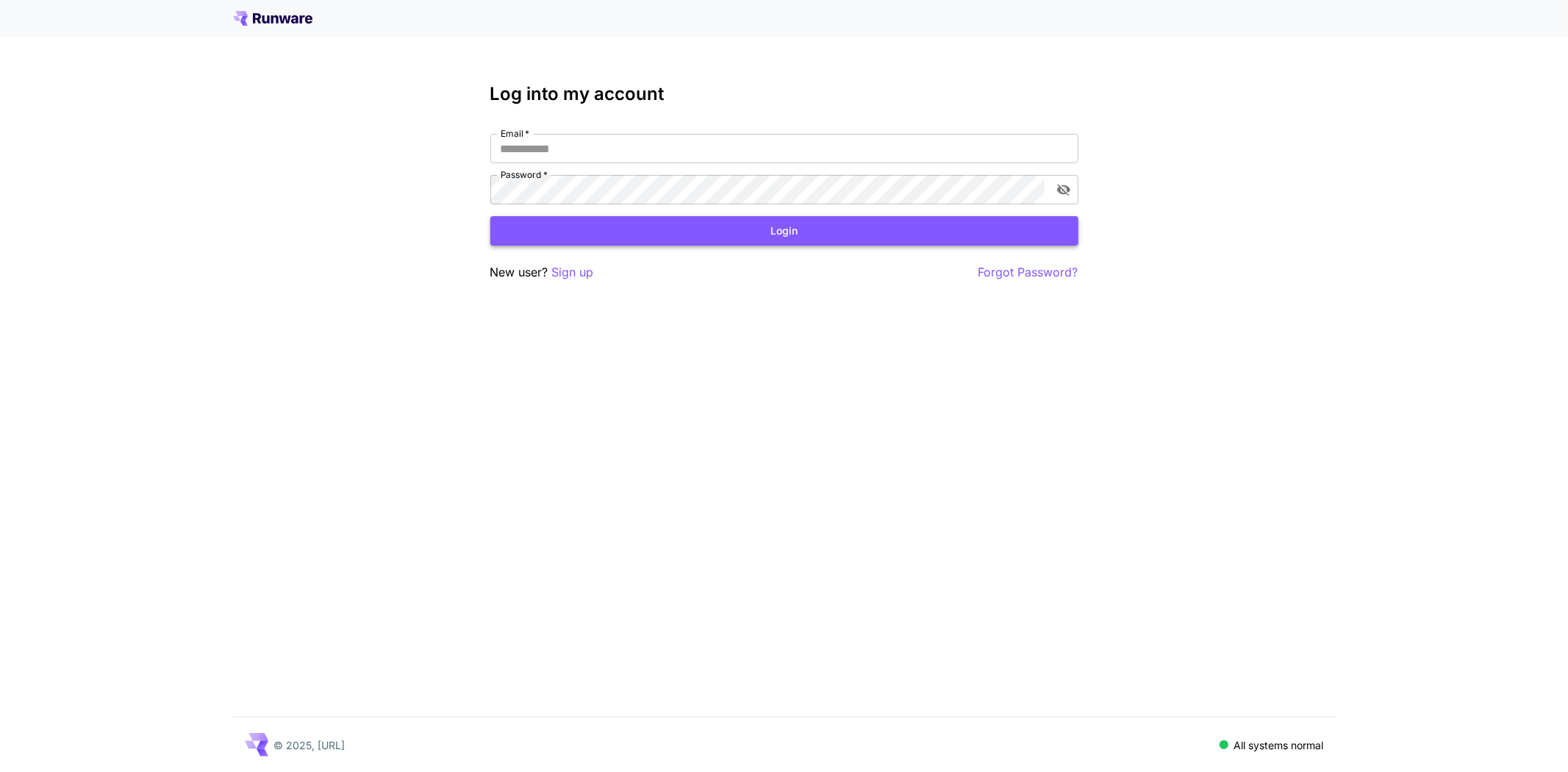
type input "**********"
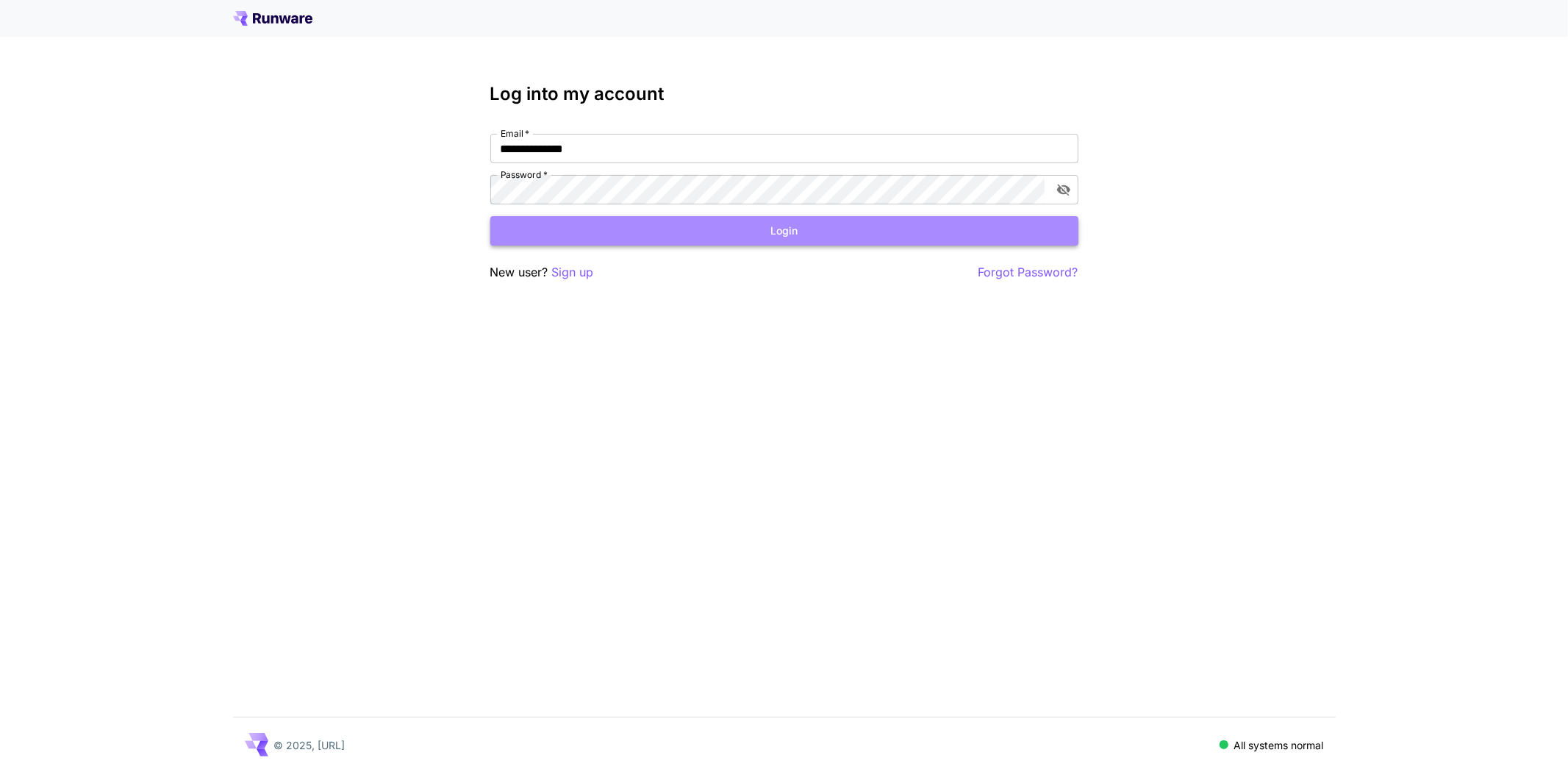
click at [658, 229] on button "Login" at bounding box center [784, 231] width 588 height 30
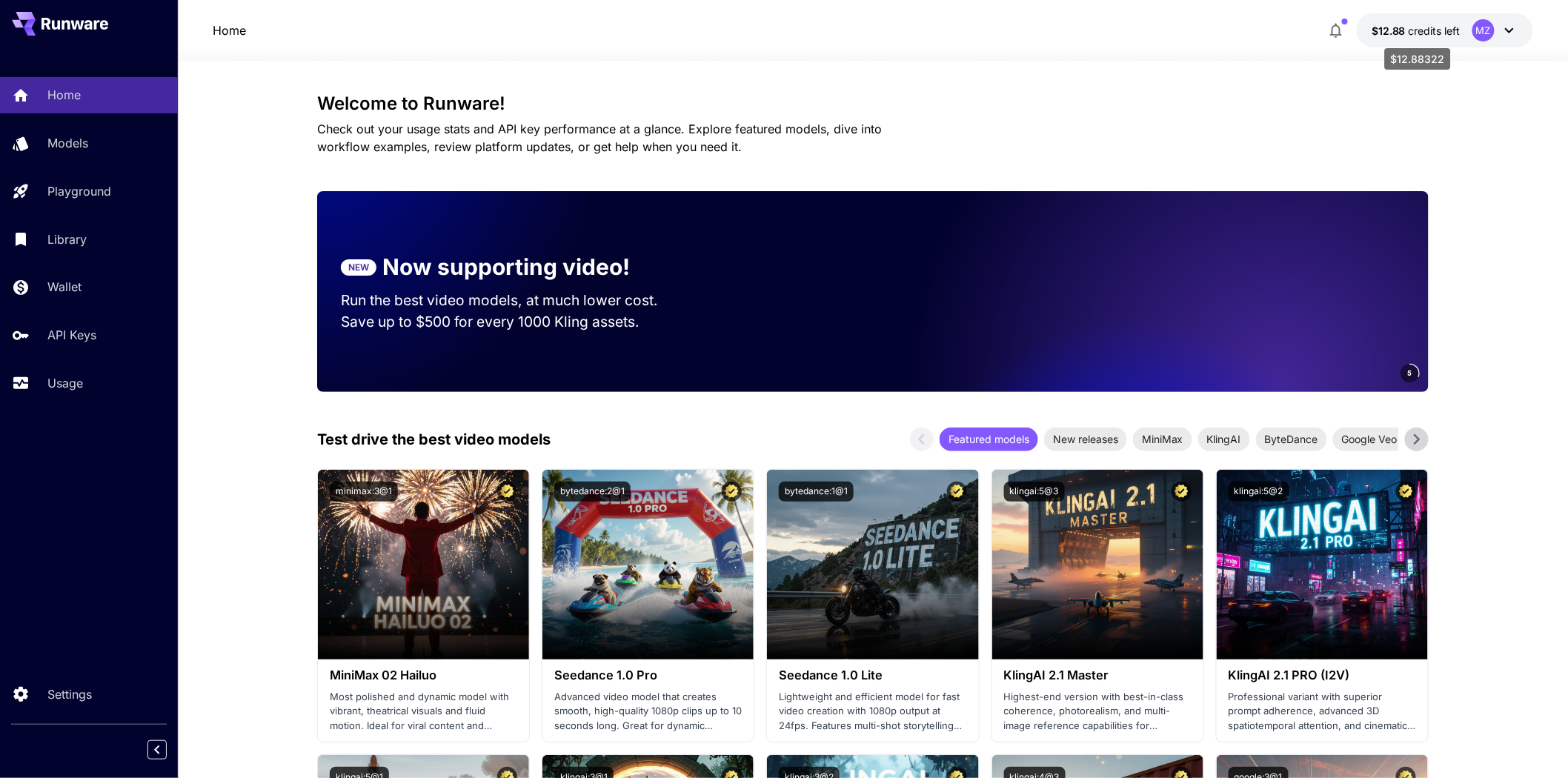
click at [1390, 33] on span "$12.88" at bounding box center [1389, 30] width 37 height 12
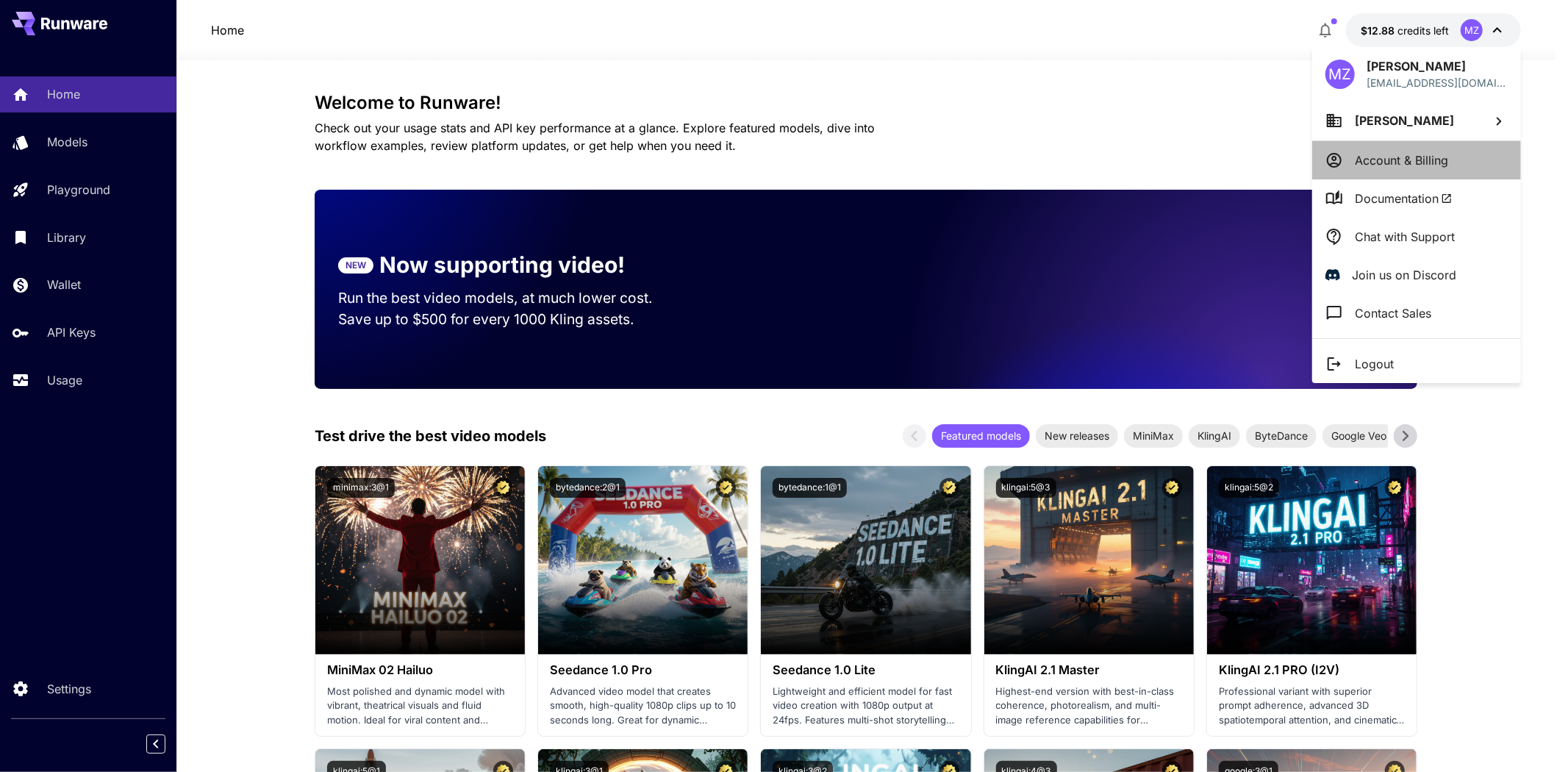
click at [1407, 157] on p "Account & Billing" at bounding box center [1402, 160] width 94 height 18
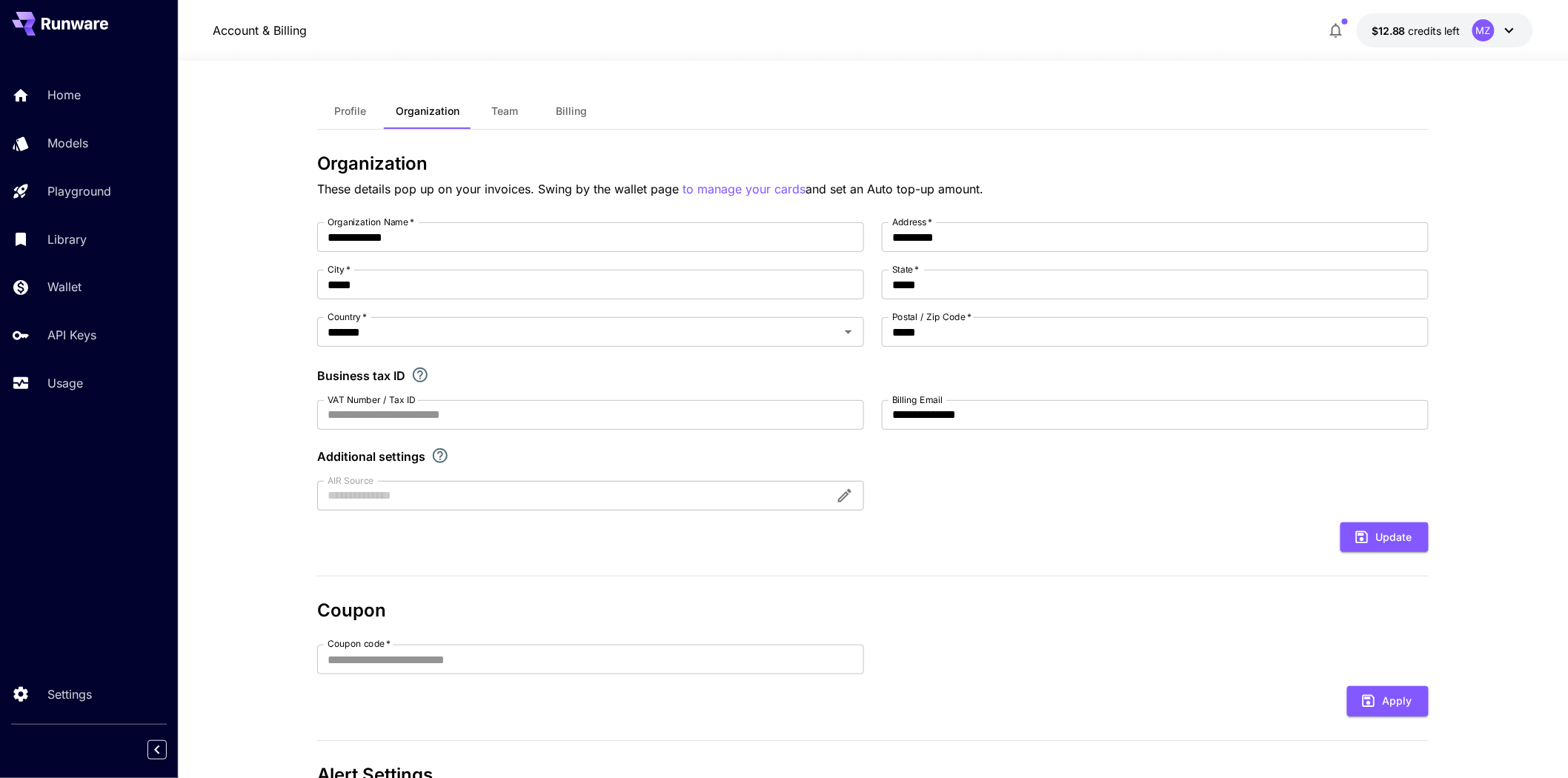
click at [564, 110] on span "Billing" at bounding box center [571, 111] width 31 height 13
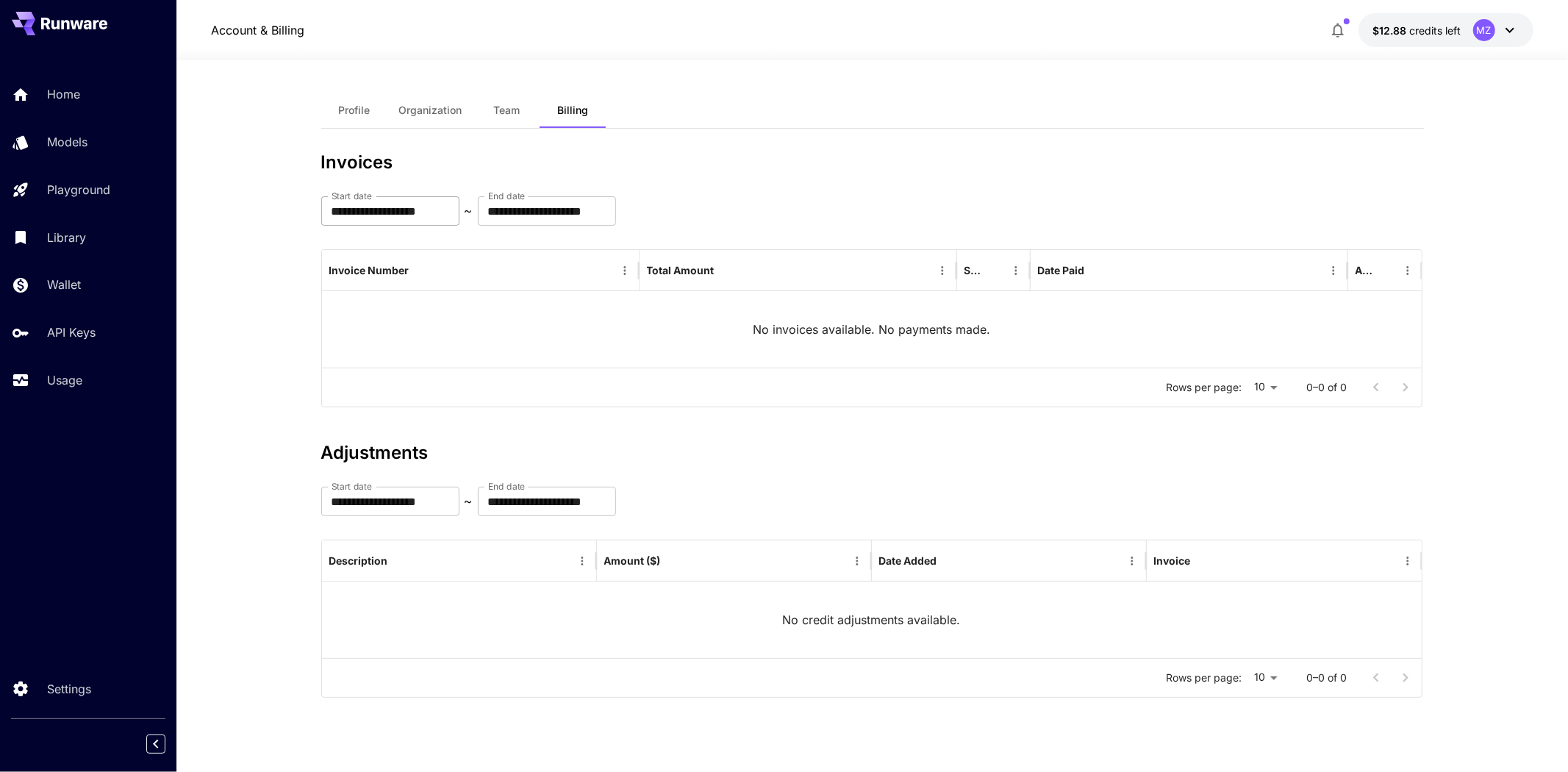
click at [452, 213] on input "**********" at bounding box center [390, 211] width 138 height 29
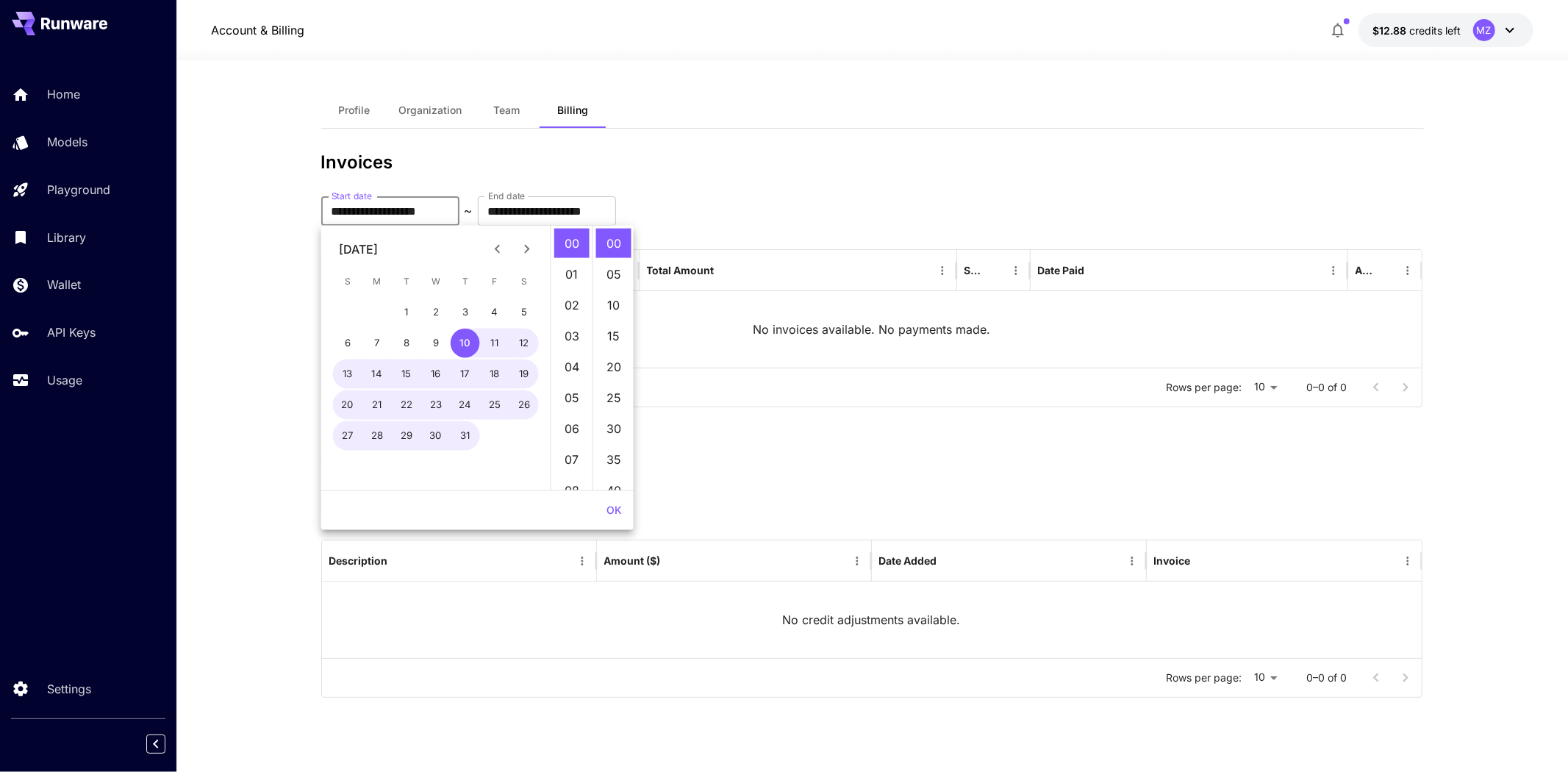
click at [493, 245] on icon "Previous month" at bounding box center [497, 249] width 18 height 18
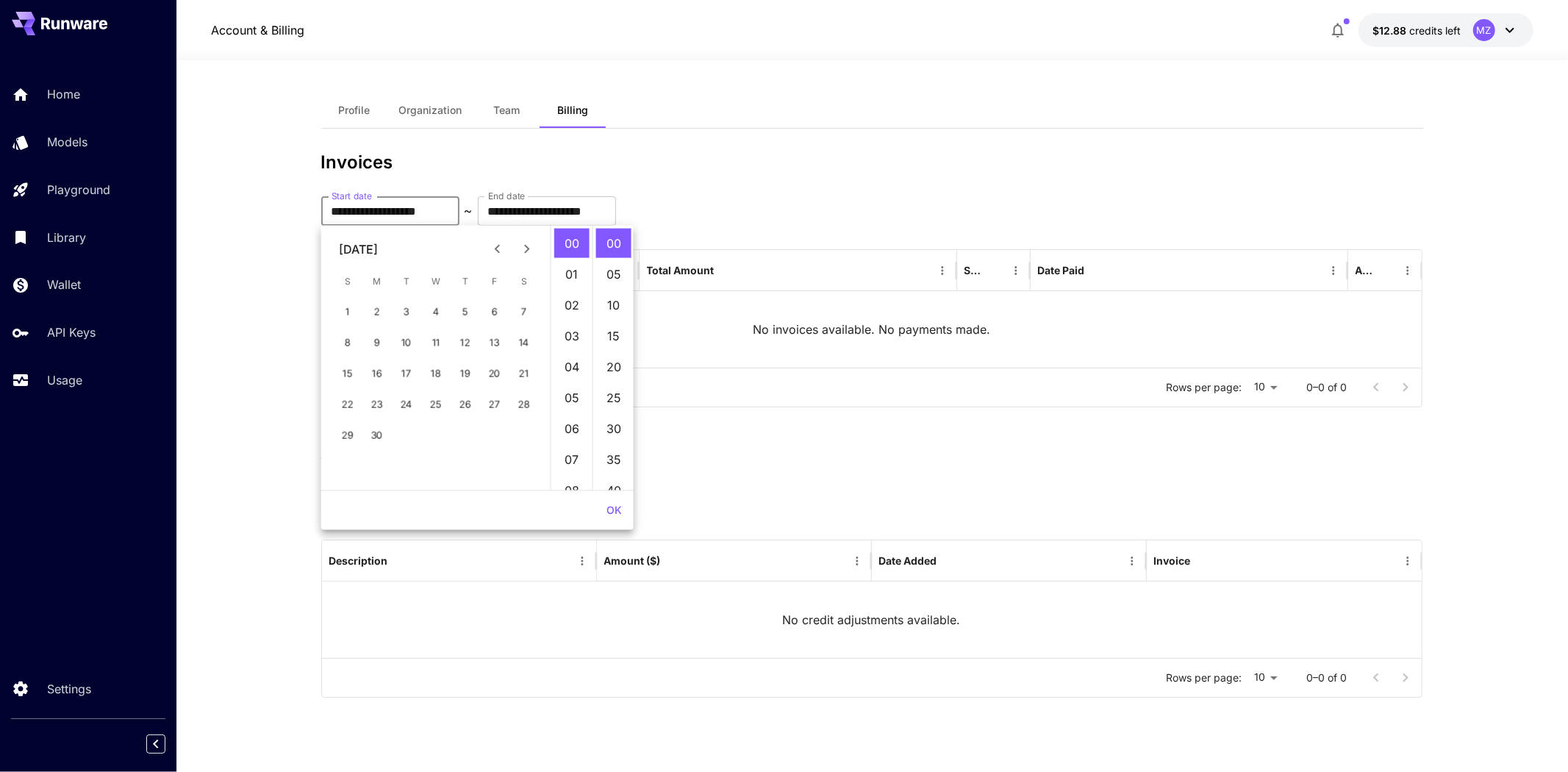
click at [493, 245] on icon "Previous month" at bounding box center [497, 249] width 18 height 18
click at [458, 311] on button "1" at bounding box center [465, 312] width 29 height 29
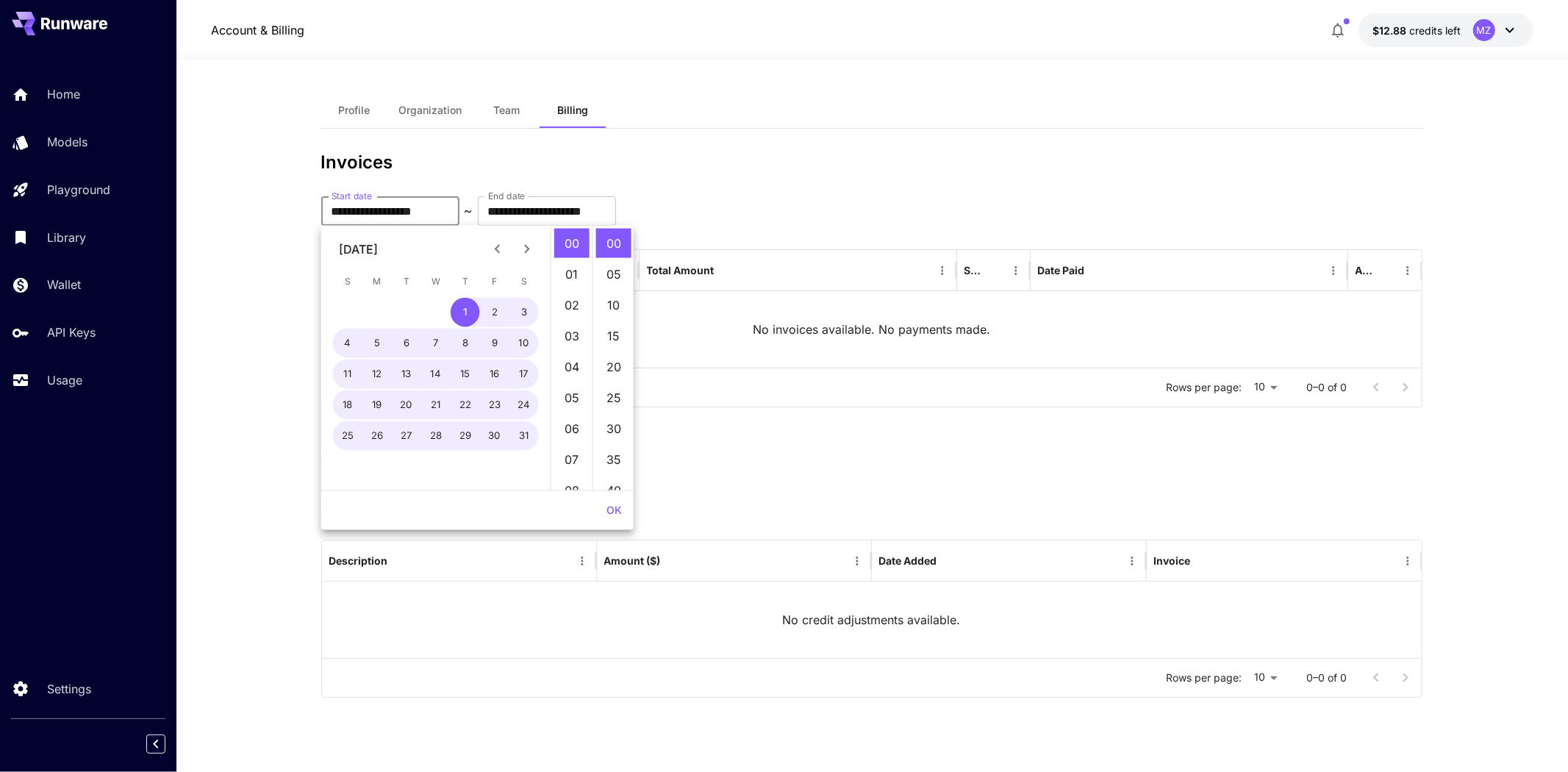
click at [523, 252] on icon "Next month" at bounding box center [527, 249] width 18 height 18
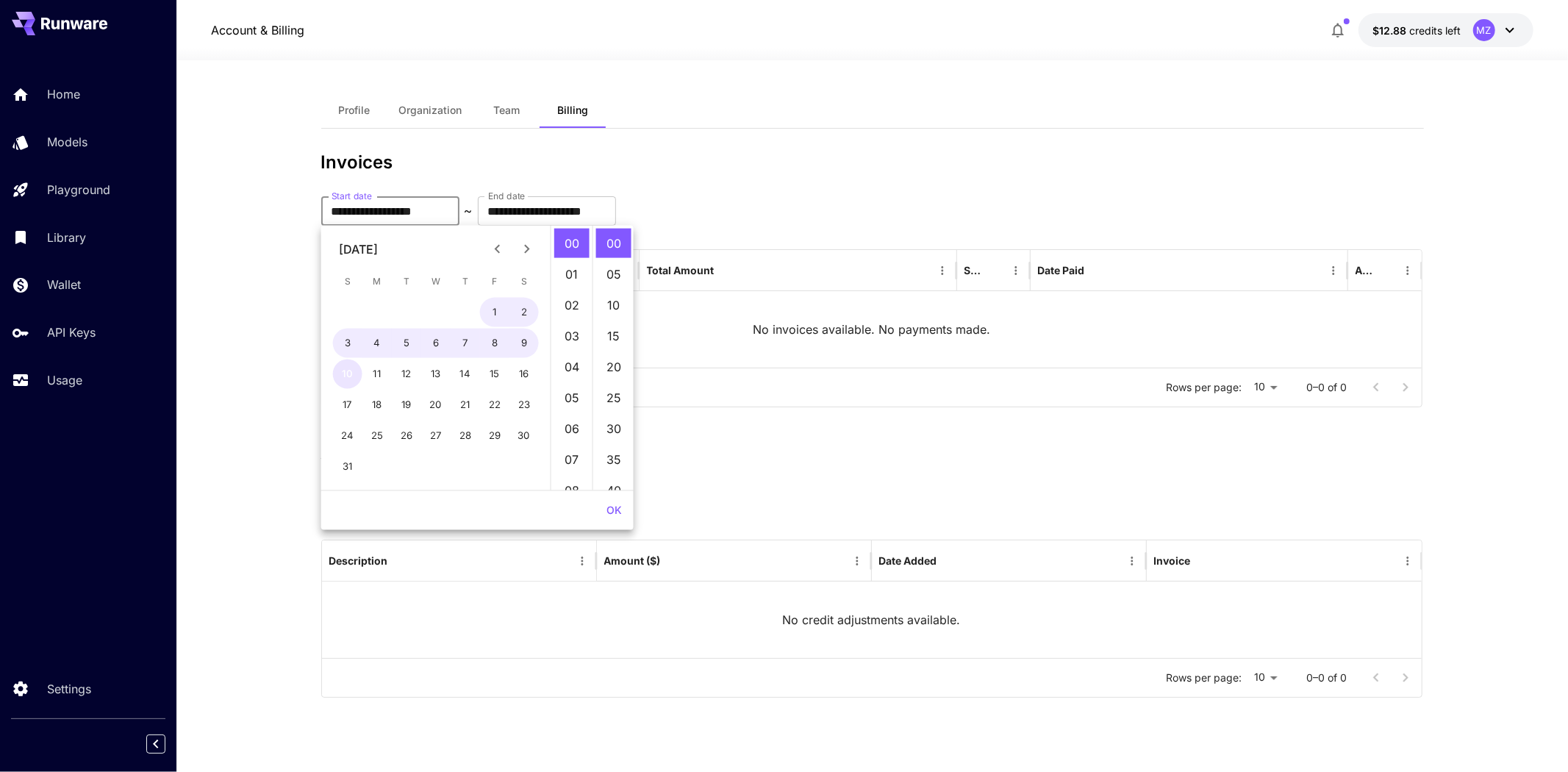
click at [359, 361] on button "10" at bounding box center [348, 374] width 29 height 29
click at [602, 516] on button "OK" at bounding box center [614, 510] width 27 height 27
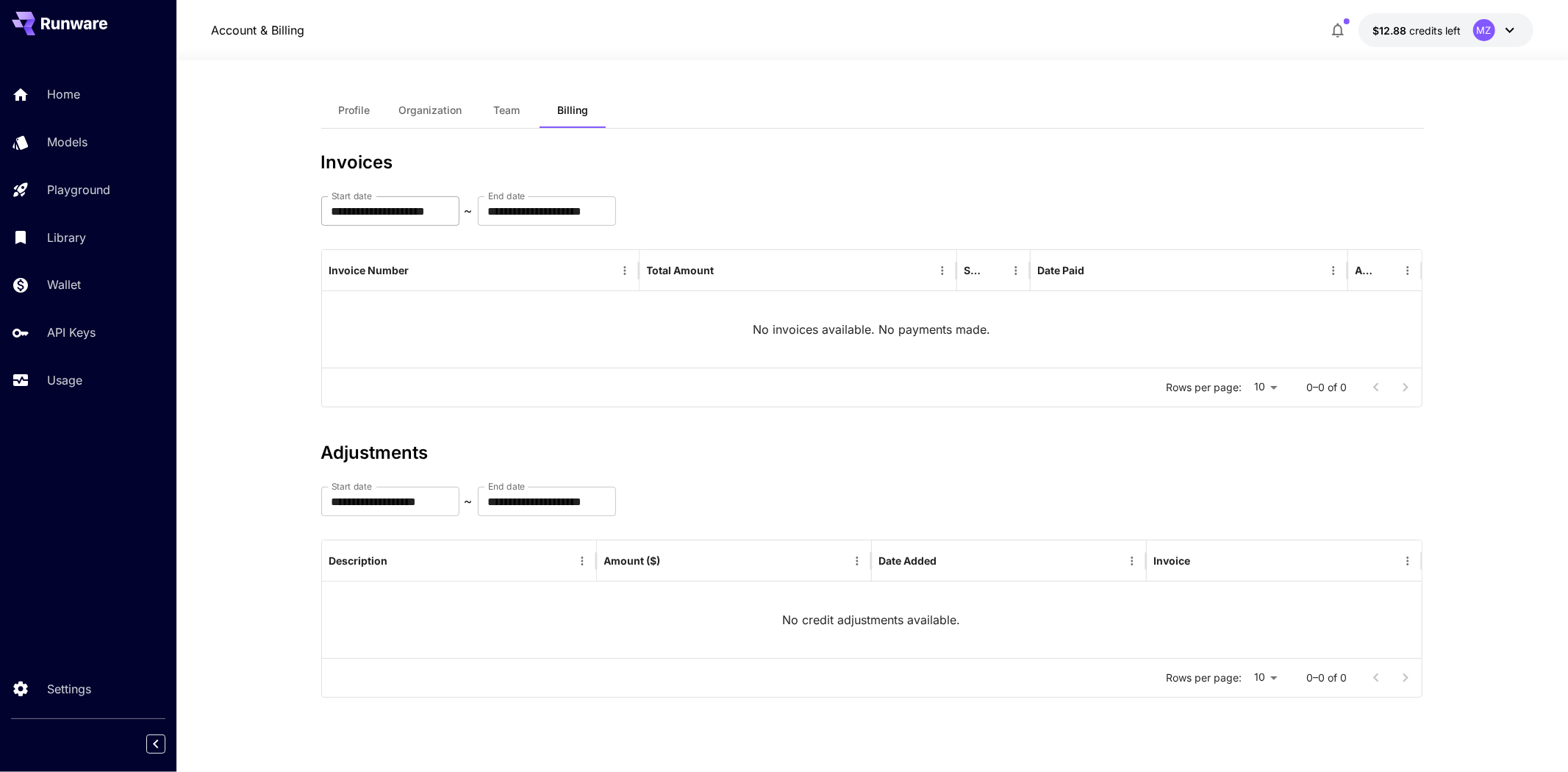
click at [442, 221] on input "**********" at bounding box center [390, 211] width 138 height 29
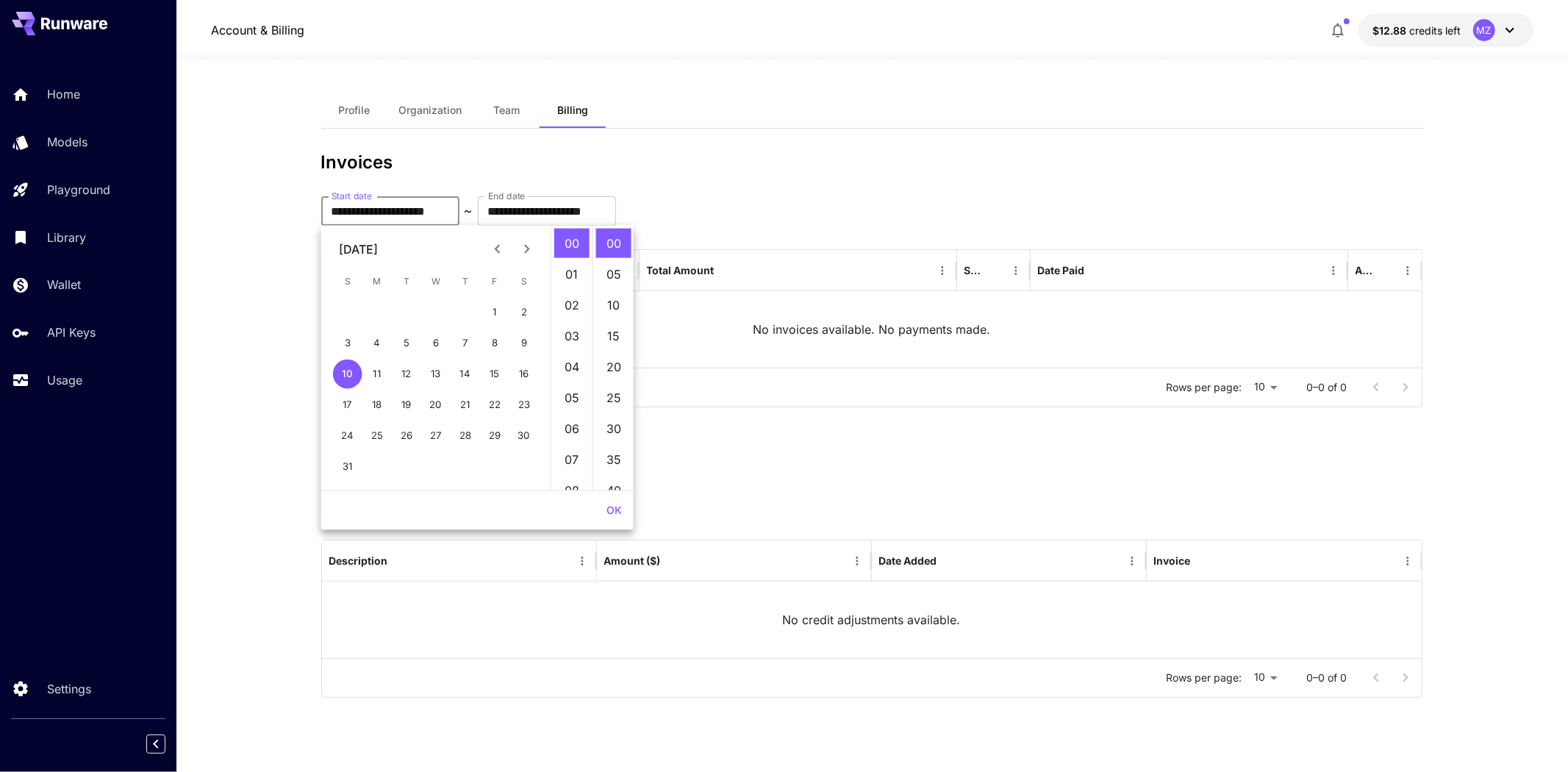
click at [502, 250] on icon "Previous month" at bounding box center [497, 249] width 18 height 18
click at [344, 306] on button "1" at bounding box center [348, 312] width 29 height 29
type input "**********"
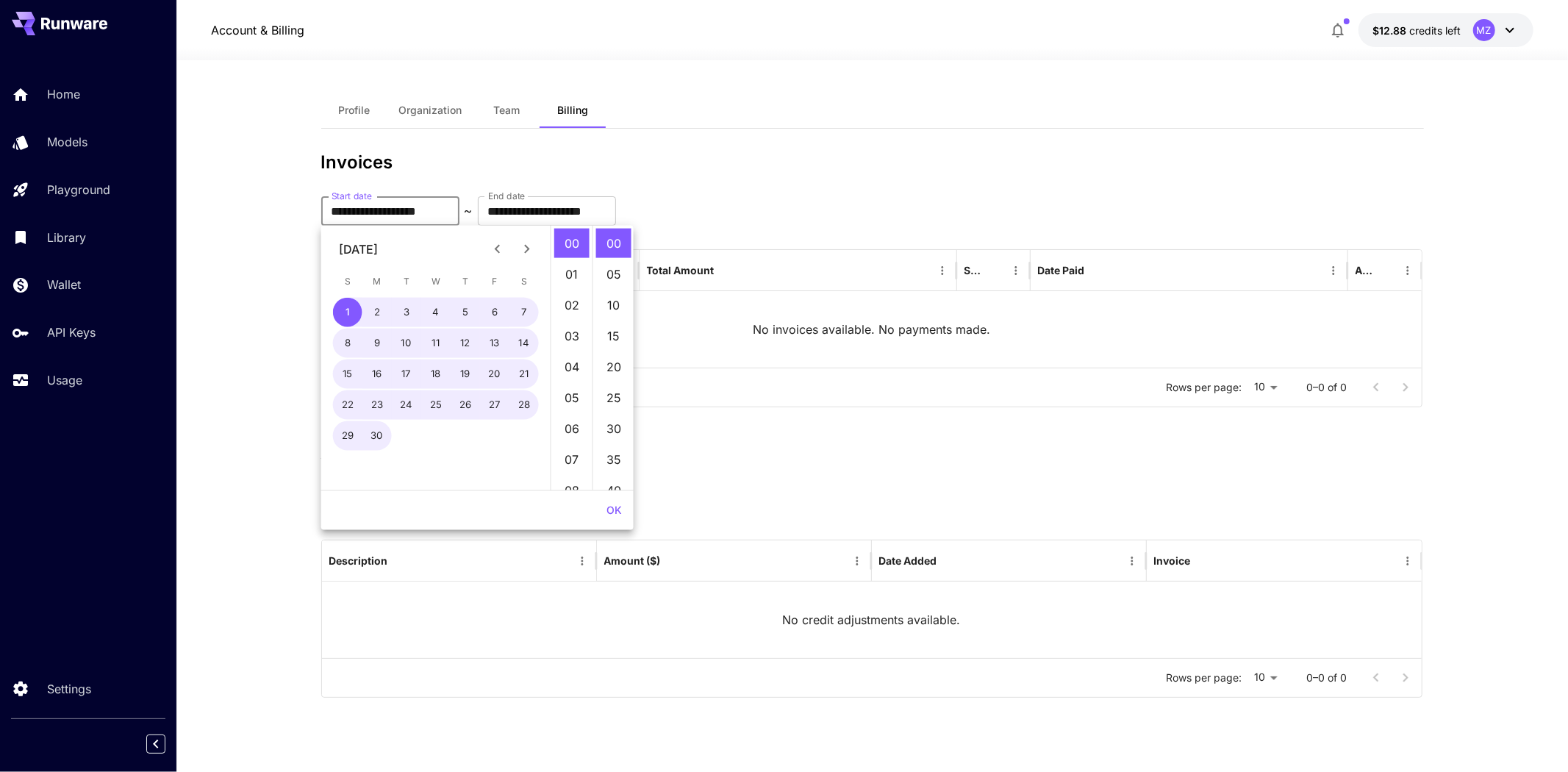
click at [613, 512] on button "OK" at bounding box center [614, 510] width 27 height 27
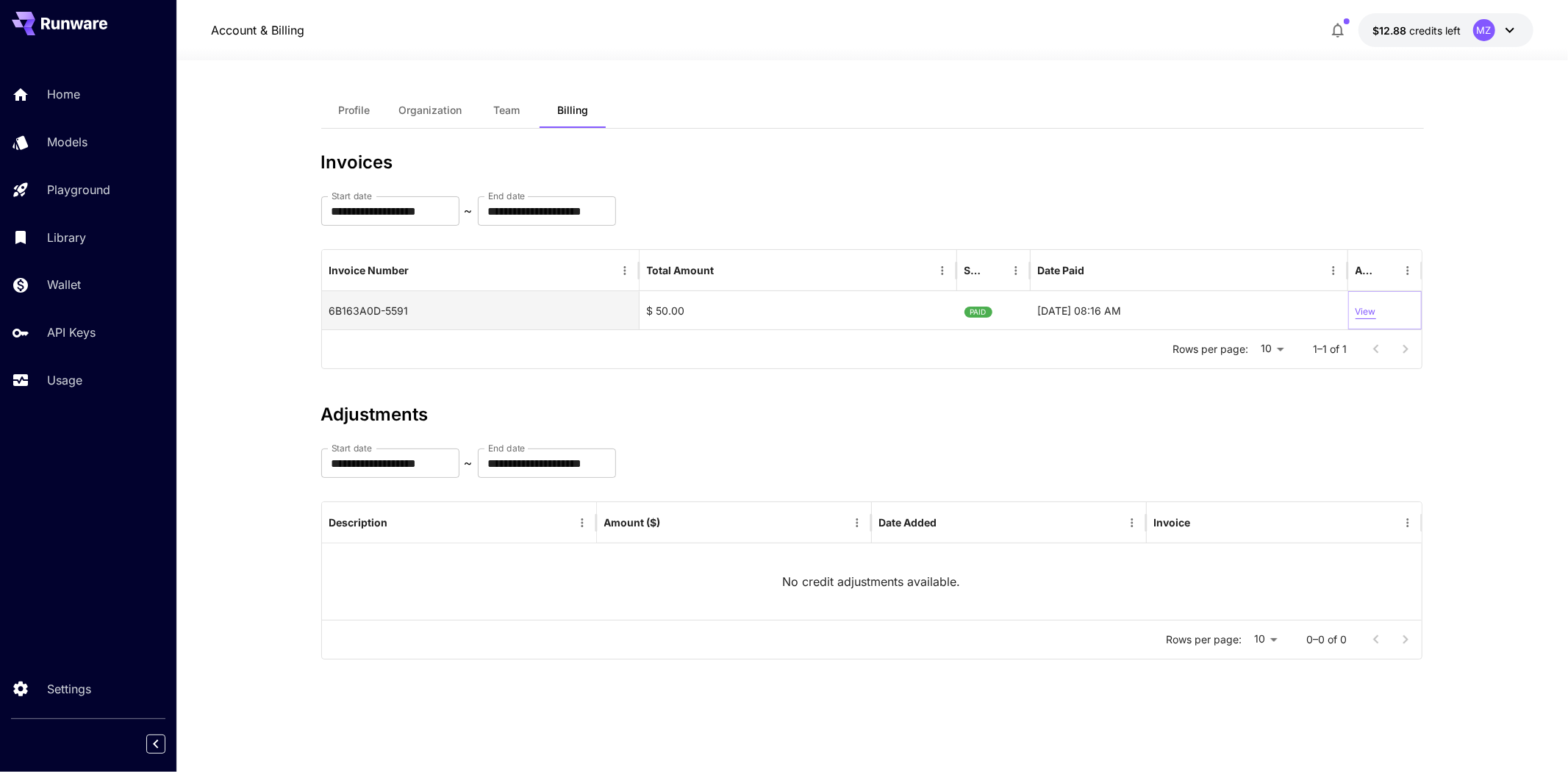
click at [1357, 310] on p "View" at bounding box center [1366, 312] width 21 height 14
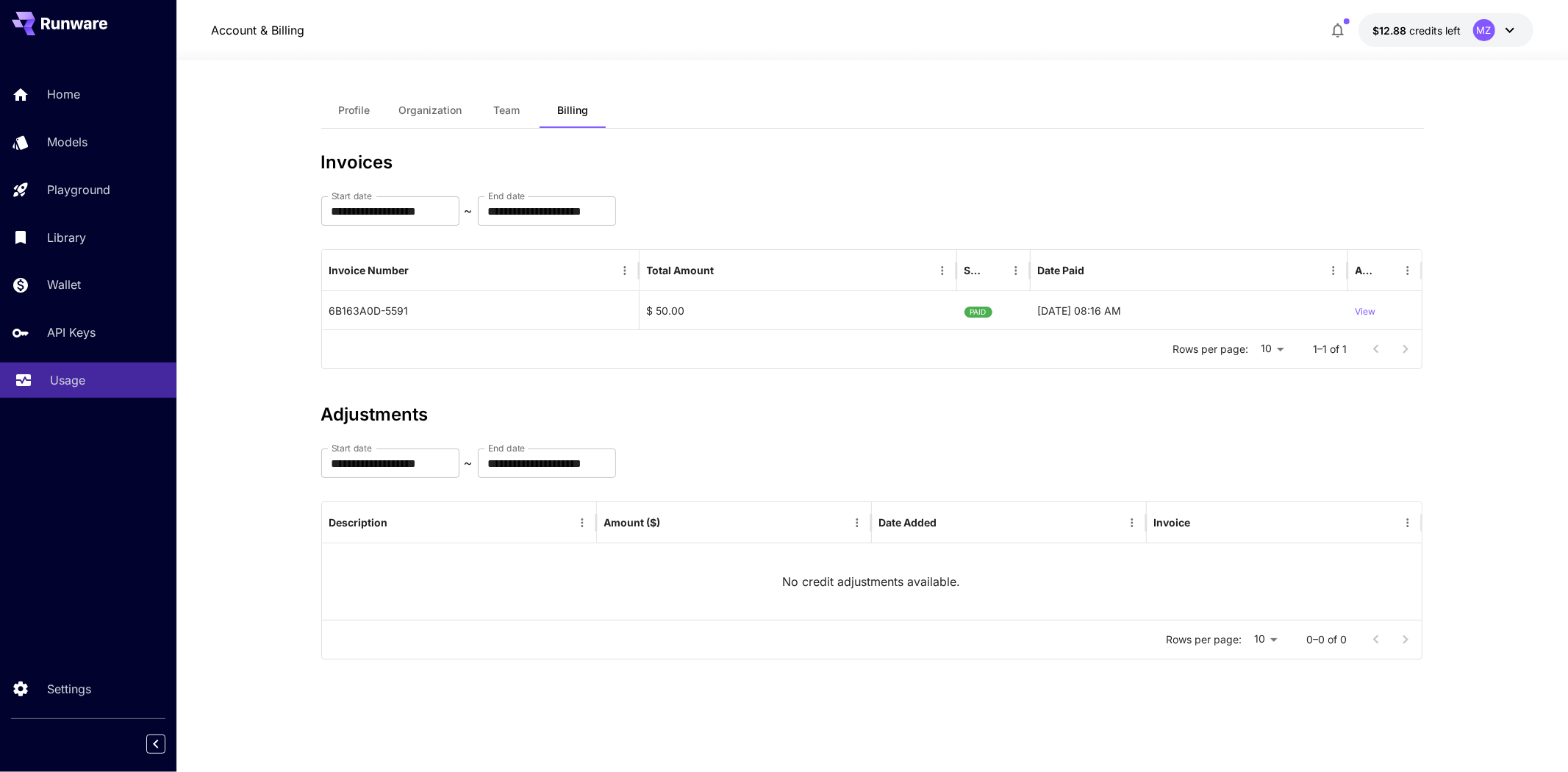
click at [88, 371] on div "Usage" at bounding box center [108, 379] width 115 height 18
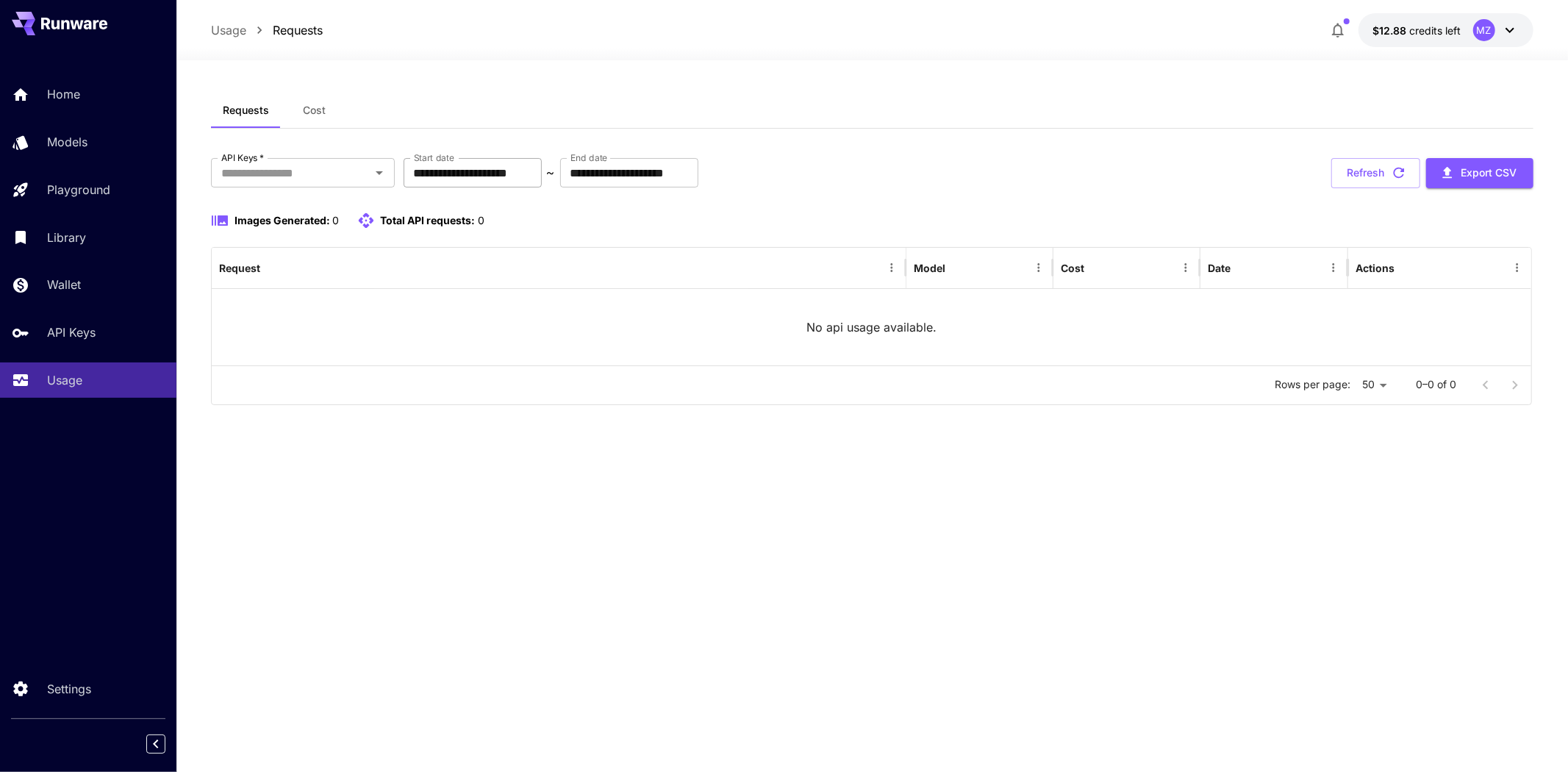
click at [432, 172] on input "**********" at bounding box center [472, 173] width 138 height 29
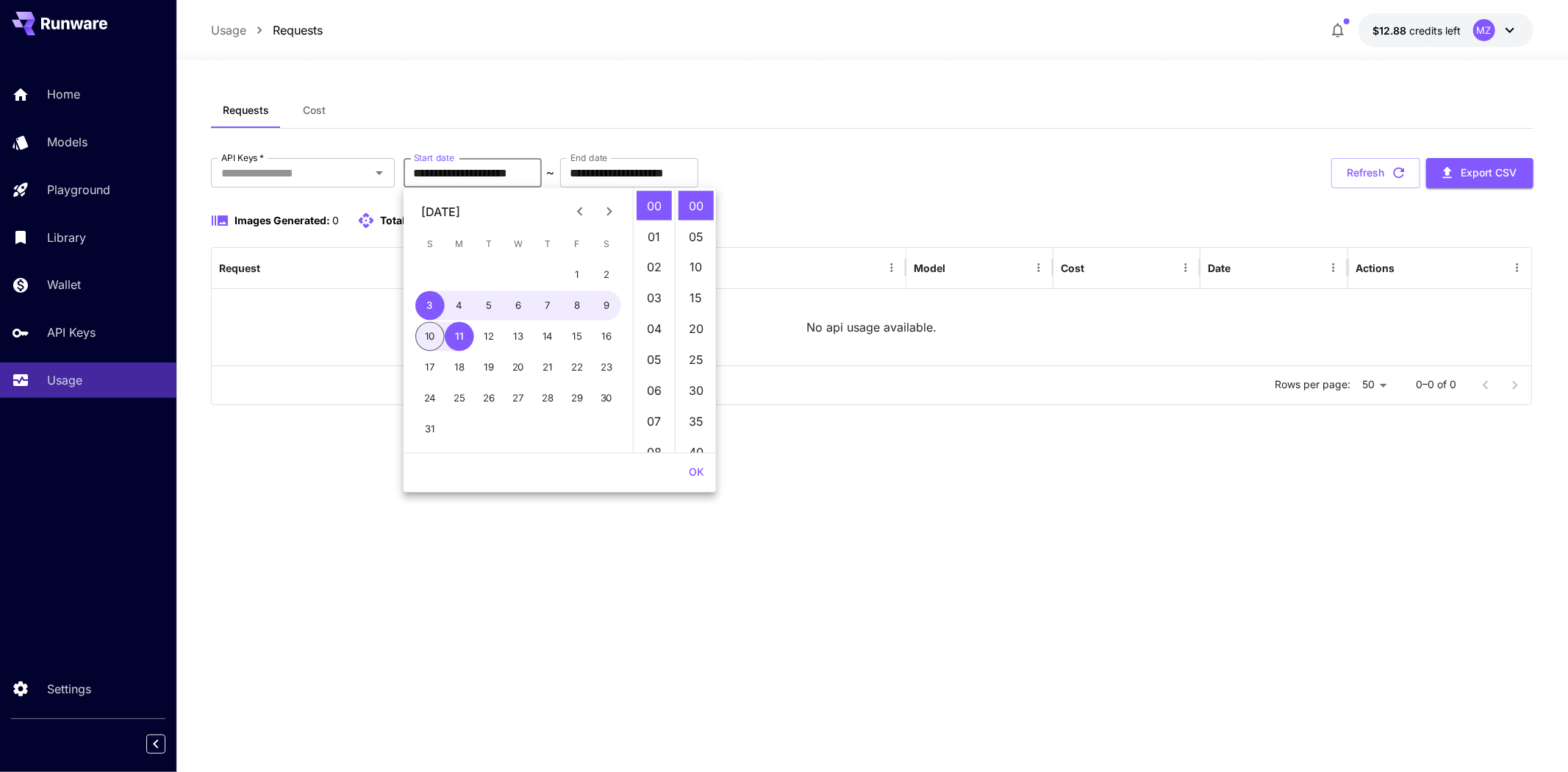
click at [574, 206] on icon "Previous month" at bounding box center [580, 211] width 18 height 18
click at [496, 270] on button "1" at bounding box center [489, 275] width 29 height 29
type input "**********"
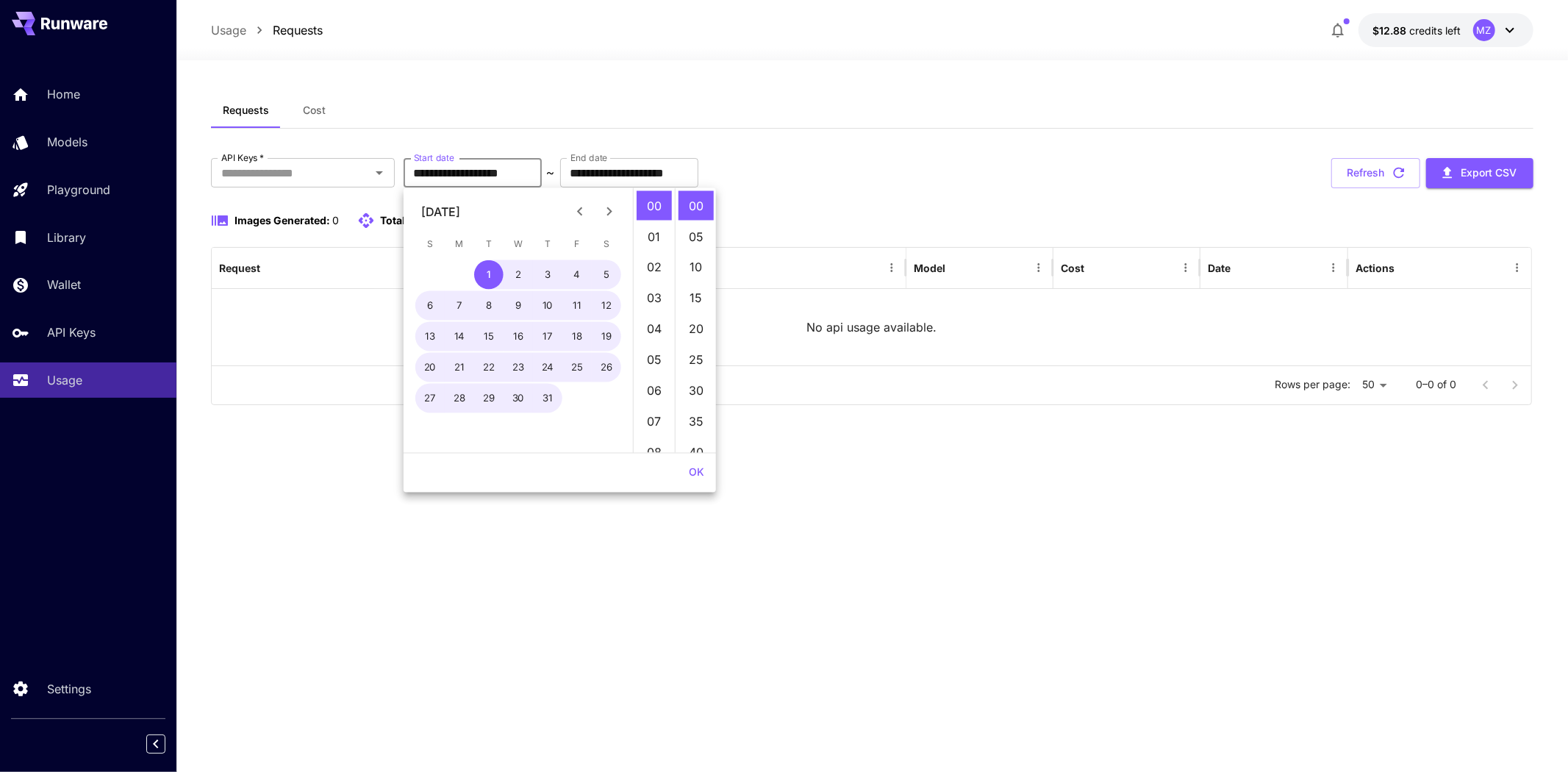
click at [689, 473] on button "OK" at bounding box center [696, 472] width 27 height 27
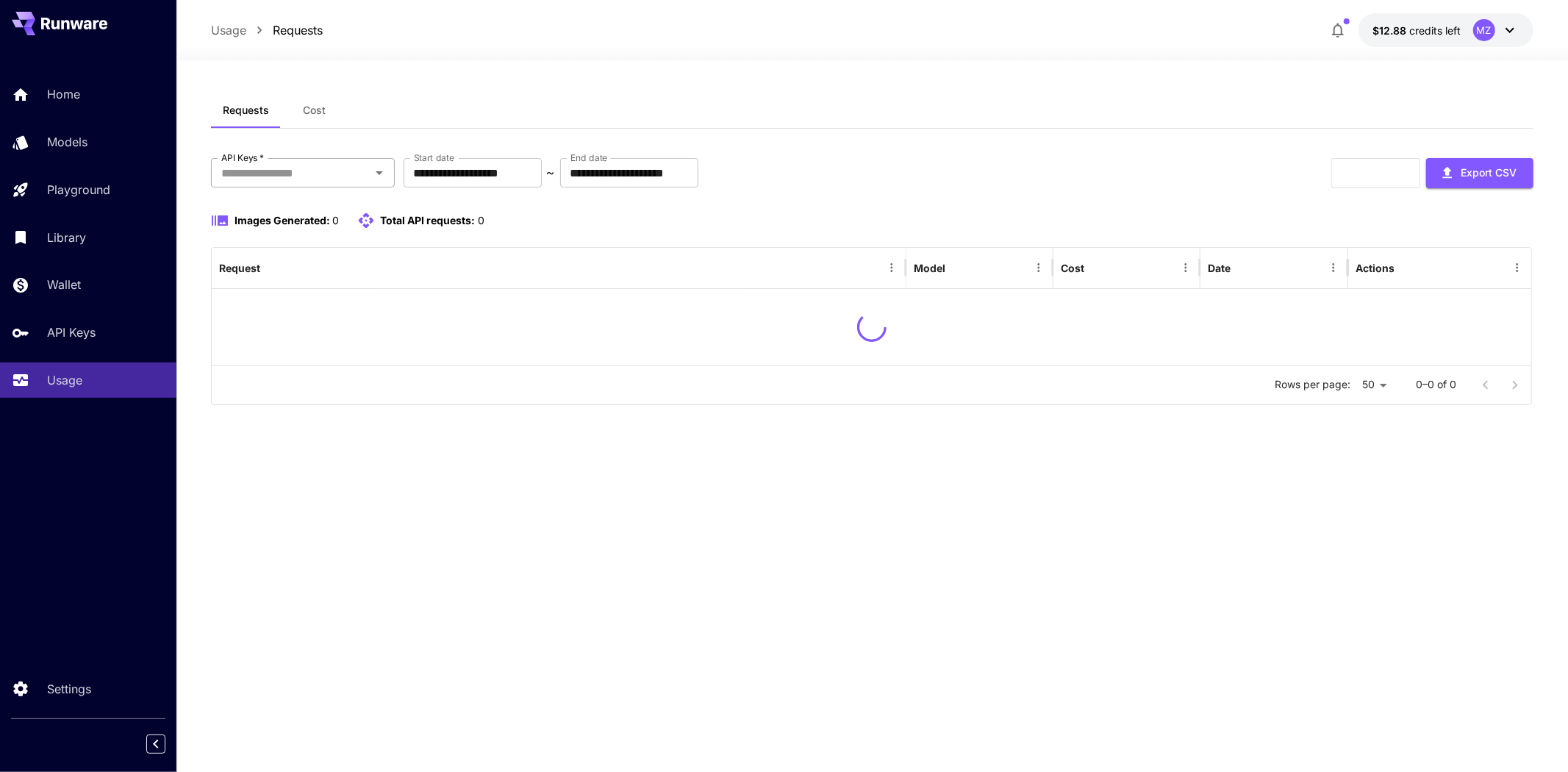
click at [369, 180] on div "API Keys   *" at bounding box center [302, 173] width 184 height 29
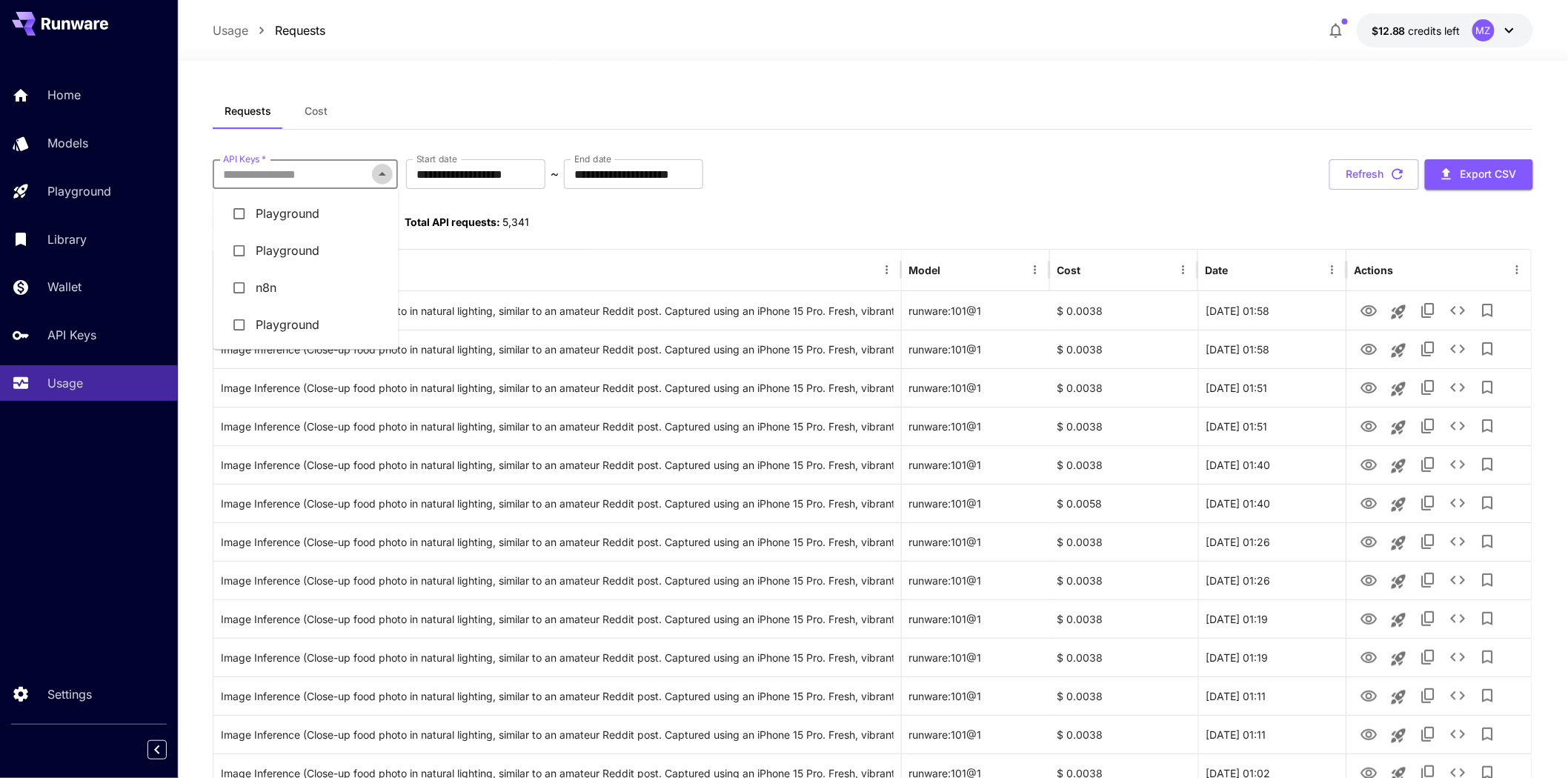
click at [374, 169] on icon "Close" at bounding box center [382, 174] width 18 height 18
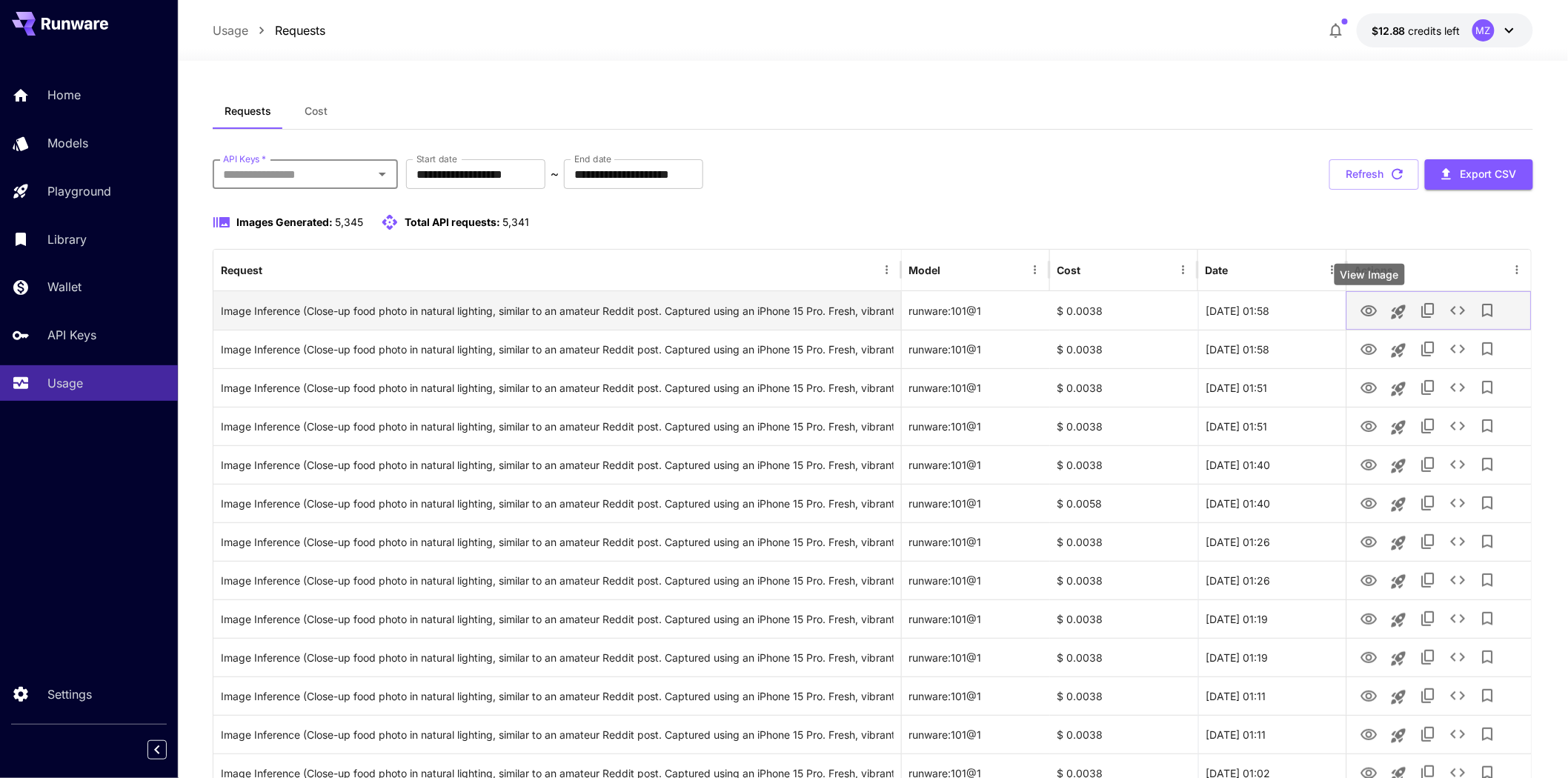
click at [1373, 306] on icon "View Image" at bounding box center [1368, 311] width 18 height 18
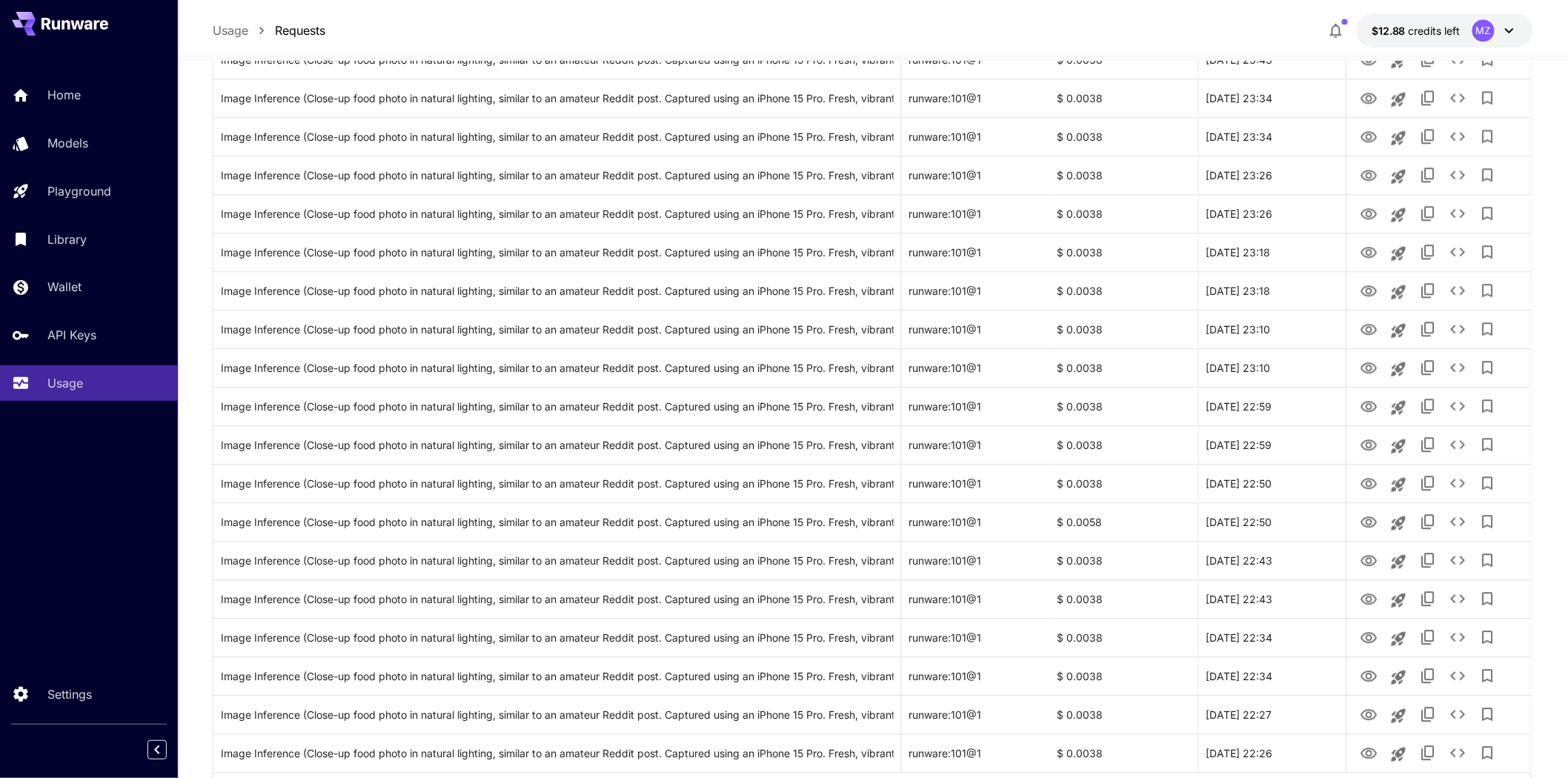
scroll to position [1523, 0]
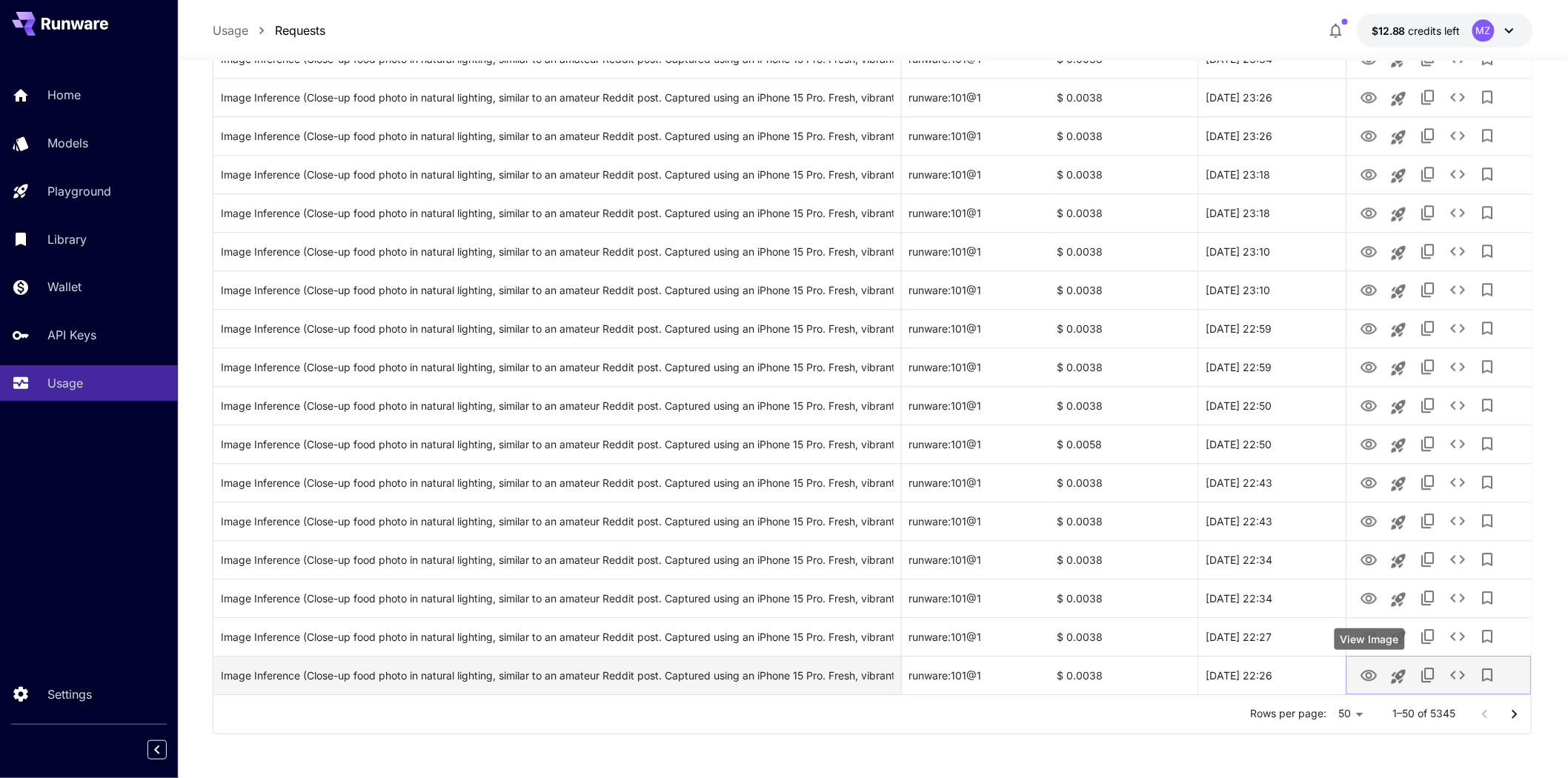
click at [1364, 675] on icon "View Image" at bounding box center [1368, 675] width 18 height 18
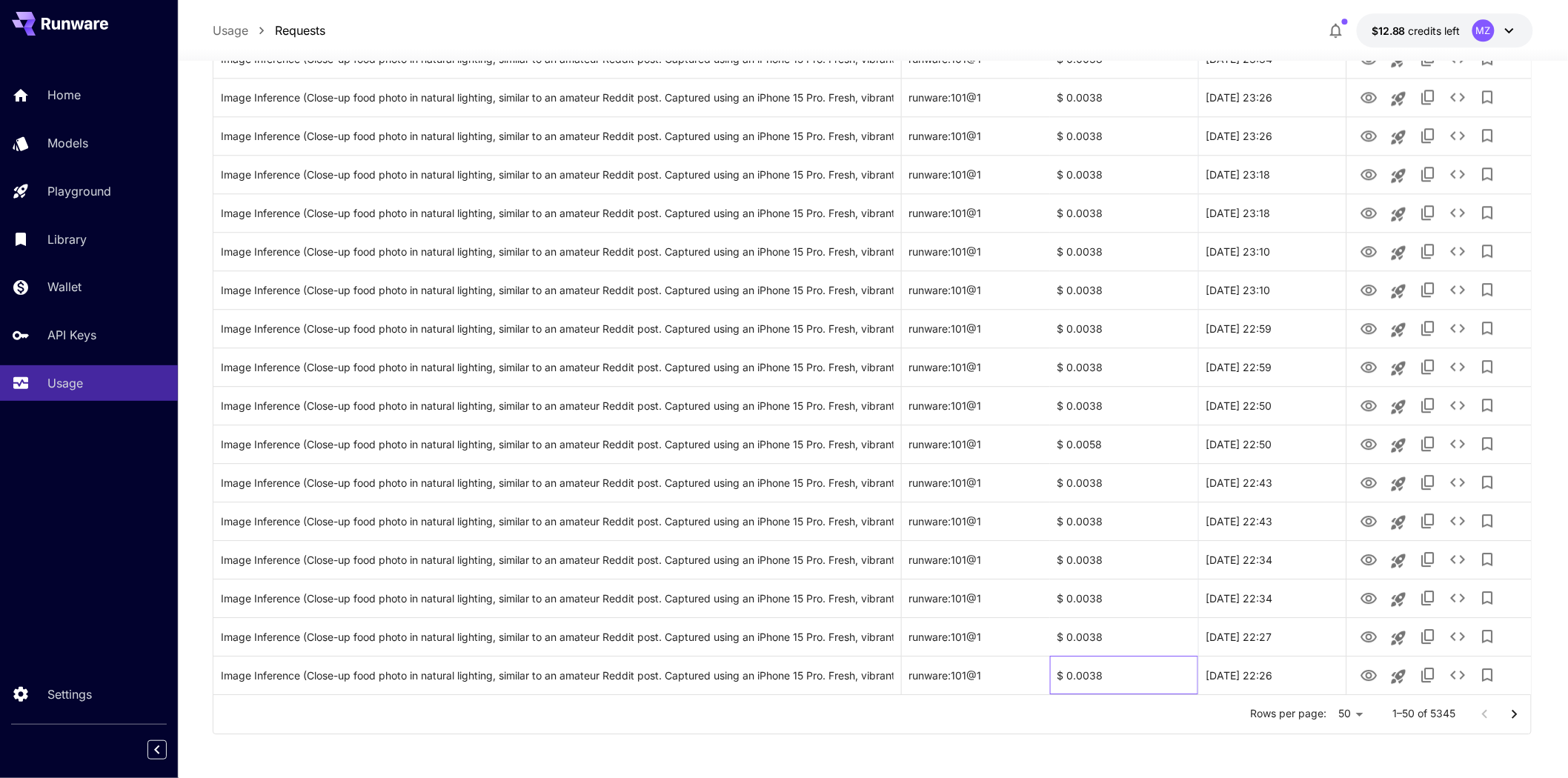
scroll to position [0, 0]
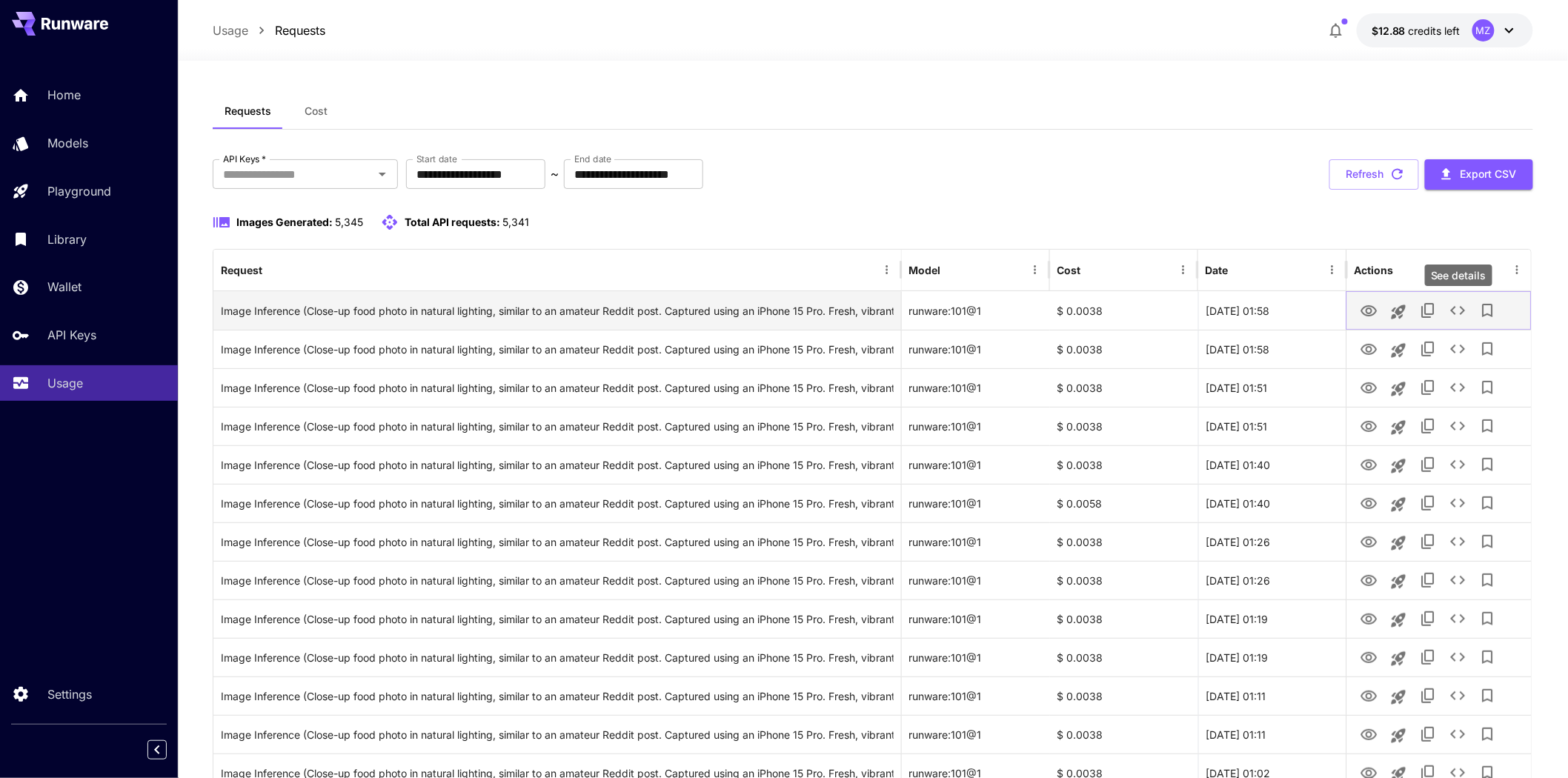
click at [1450, 308] on icon "See details" at bounding box center [1457, 310] width 18 height 18
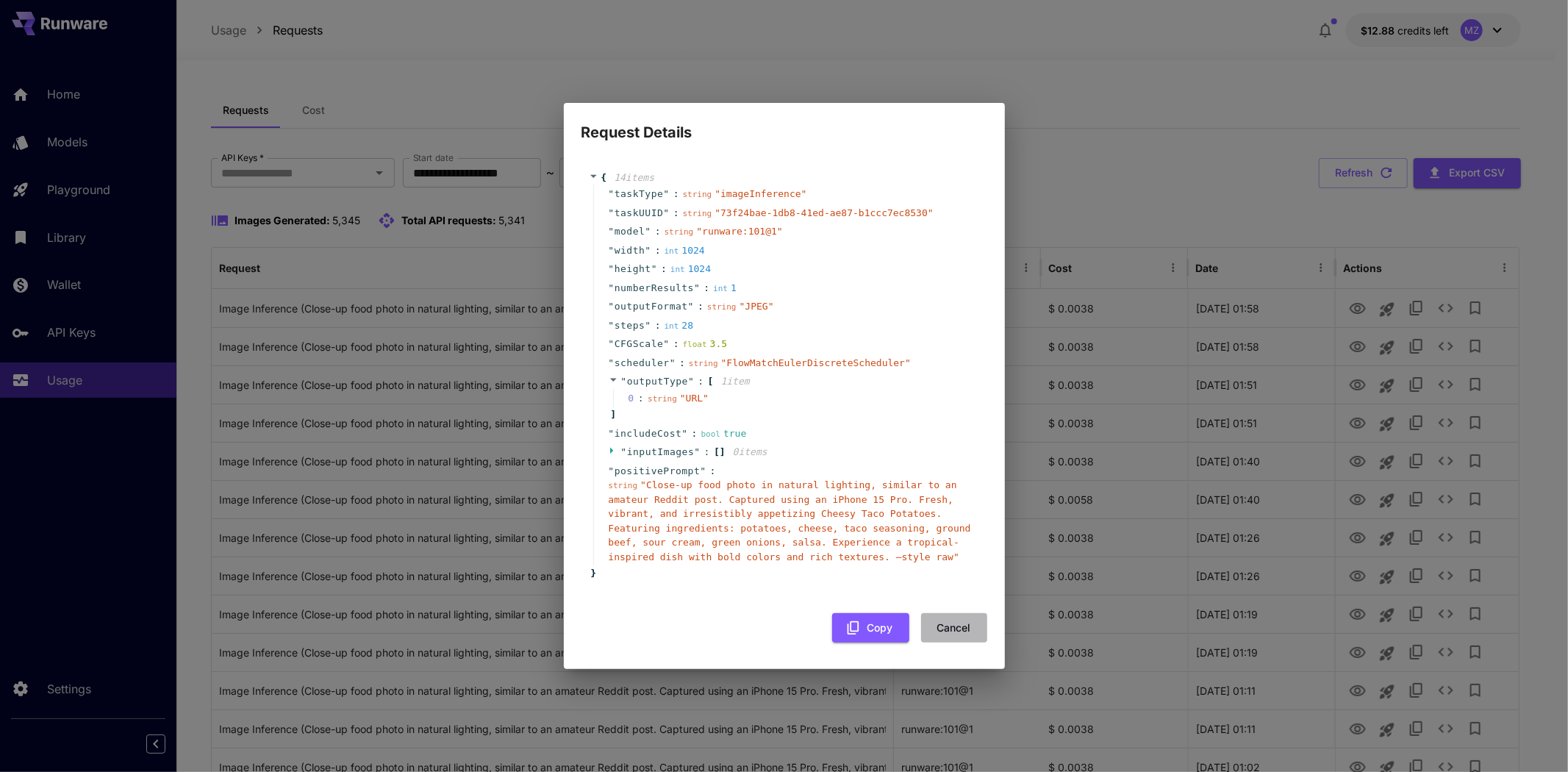
click at [949, 623] on button "Cancel" at bounding box center [954, 628] width 66 height 30
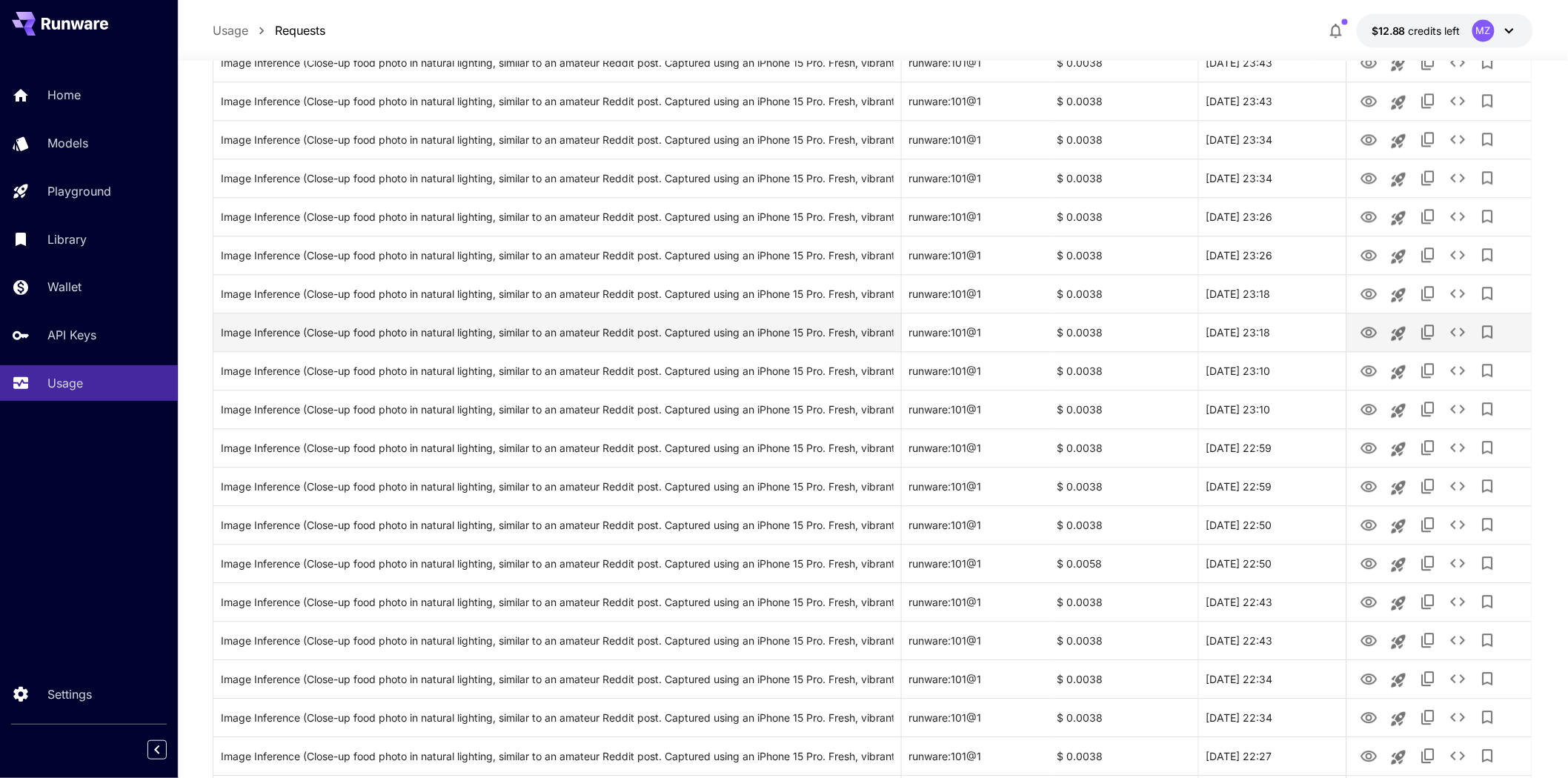
scroll to position [1523, 0]
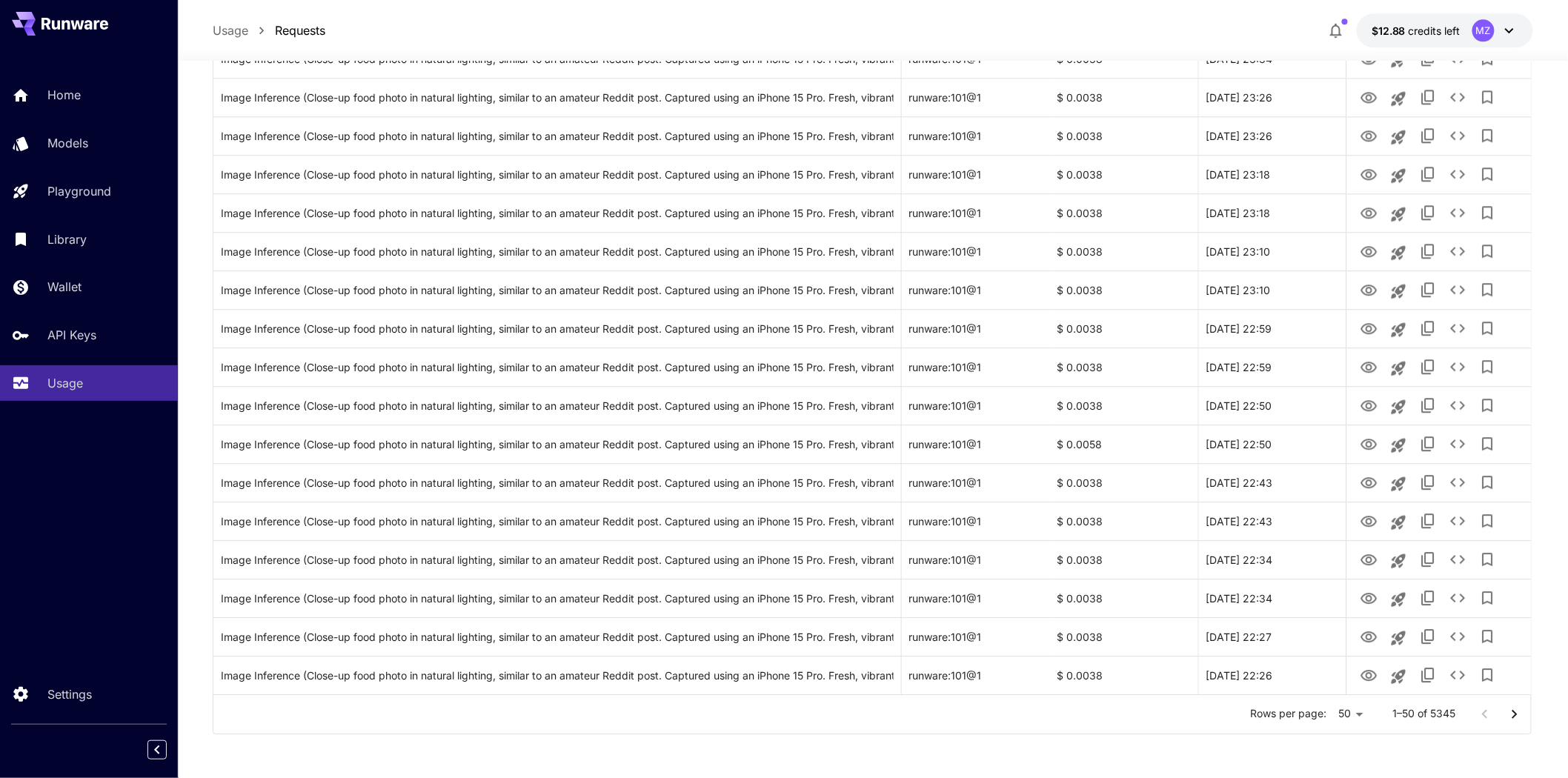
click at [1525, 719] on button "Go to next page" at bounding box center [1515, 714] width 30 height 30
click at [1483, 717] on icon "Go to previous page" at bounding box center [1484, 714] width 18 height 18
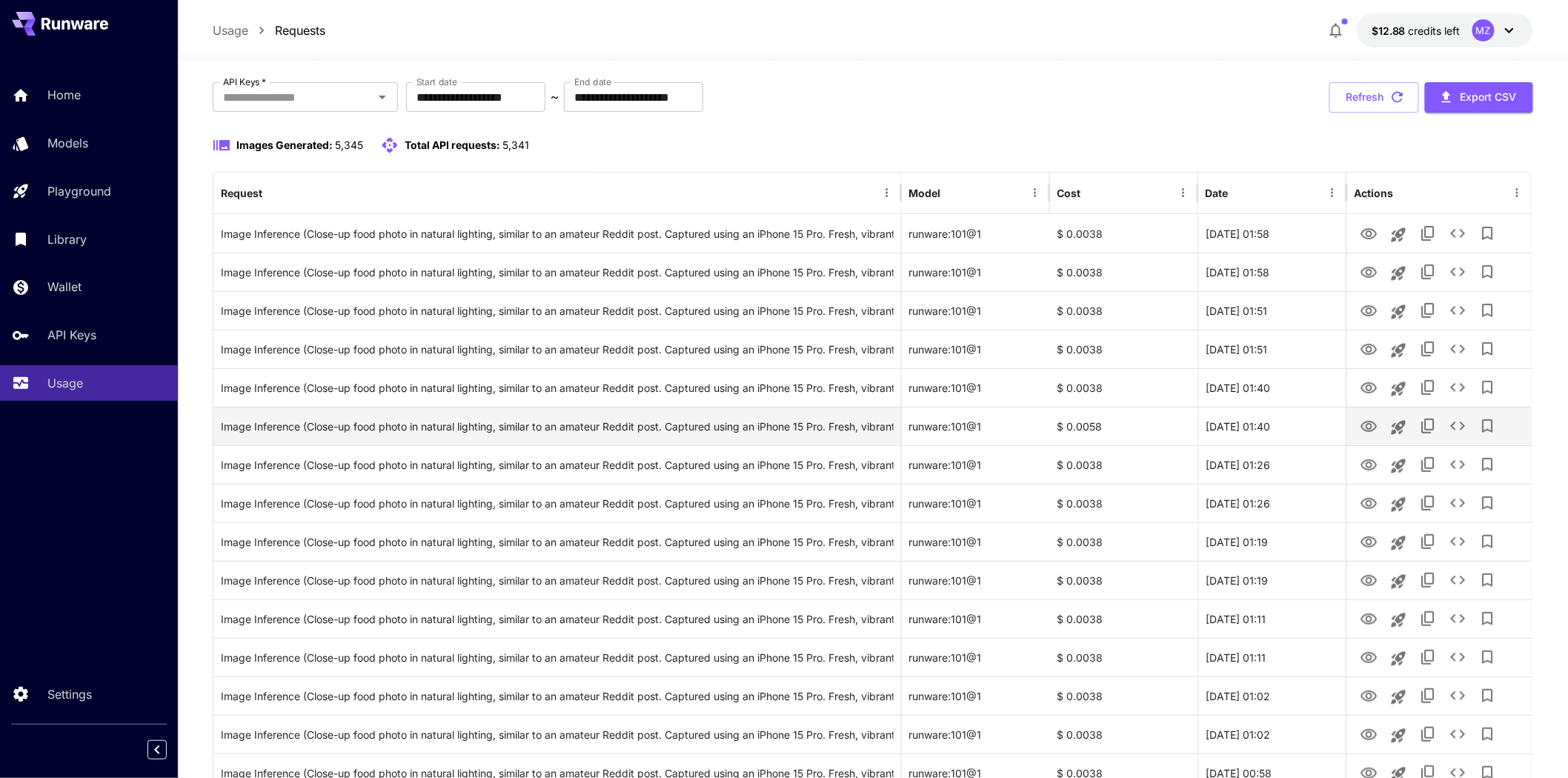
scroll to position [0, 0]
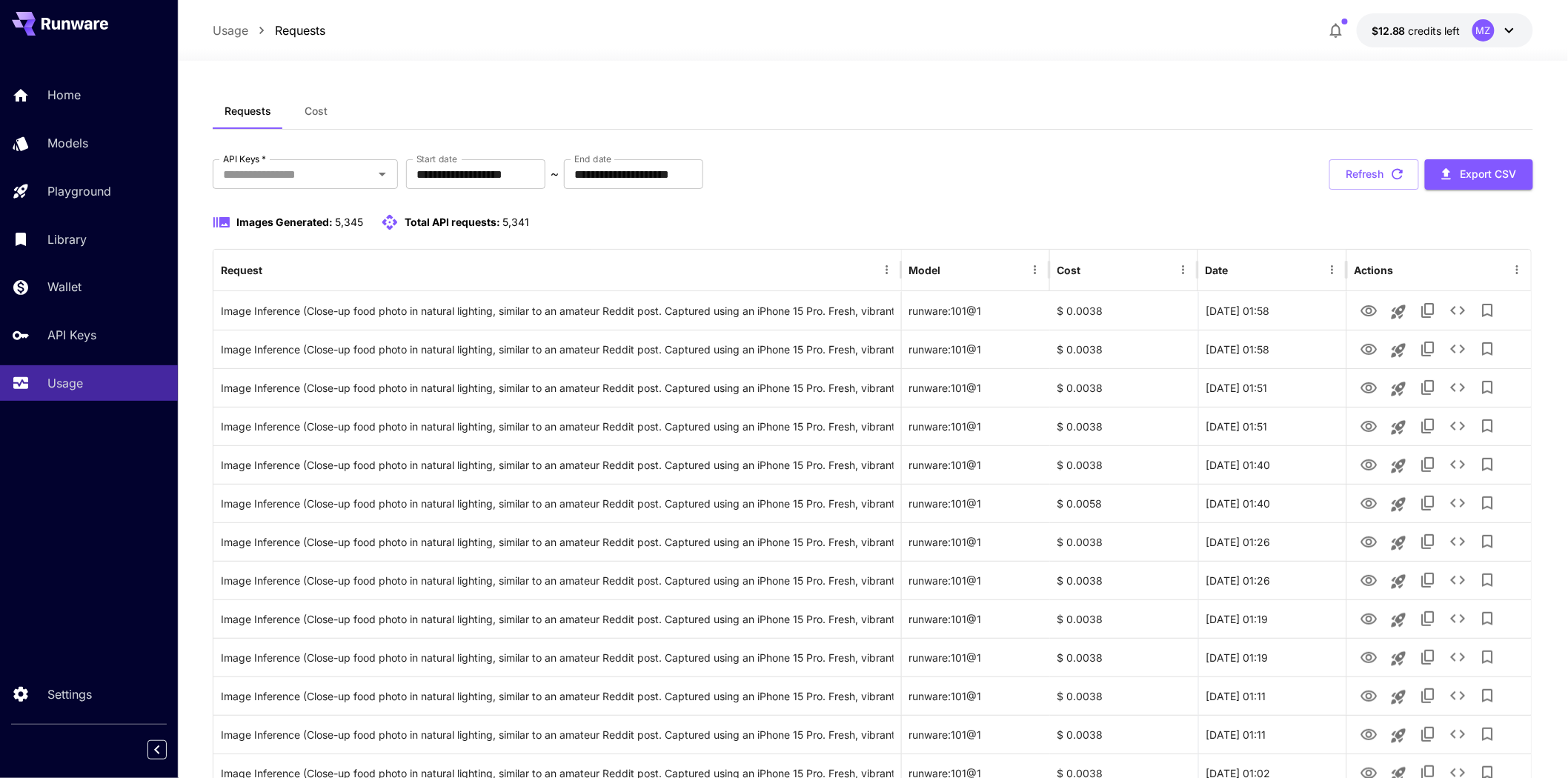
click at [300, 112] on button "Cost" at bounding box center [316, 112] width 66 height 36
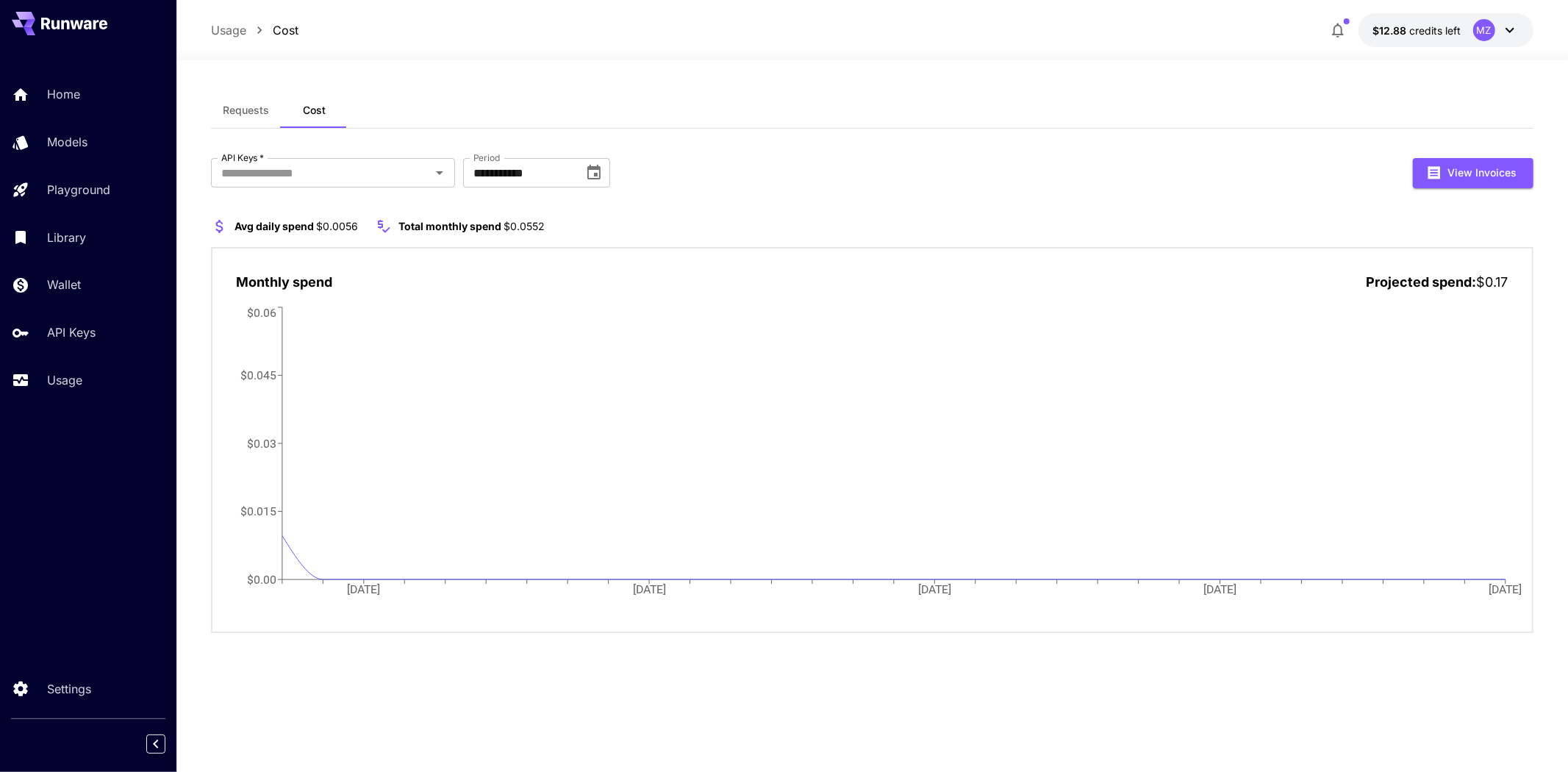
click at [256, 118] on button "Requests" at bounding box center [245, 111] width 70 height 36
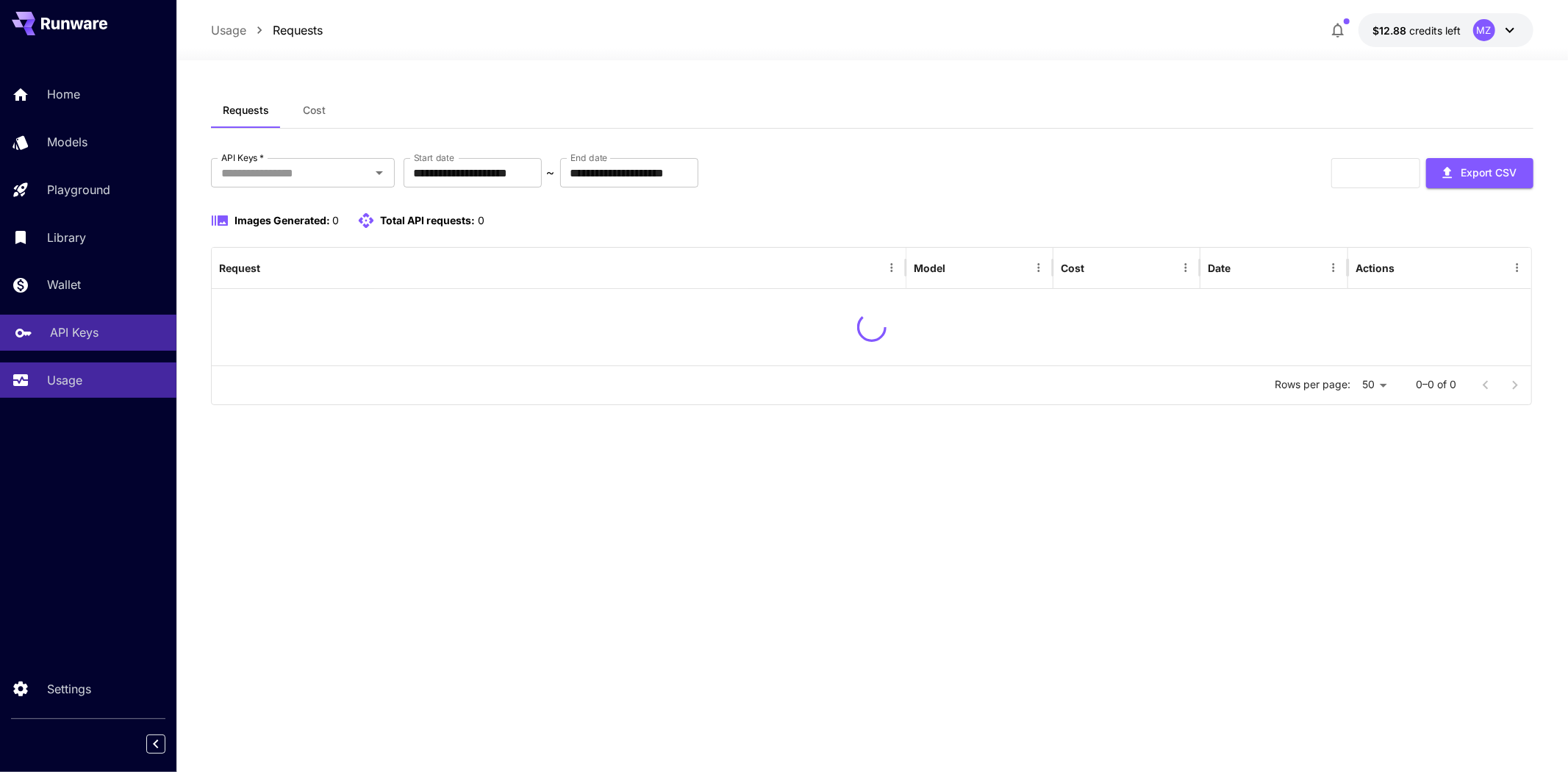
click at [94, 327] on p "API Keys" at bounding box center [74, 332] width 49 height 18
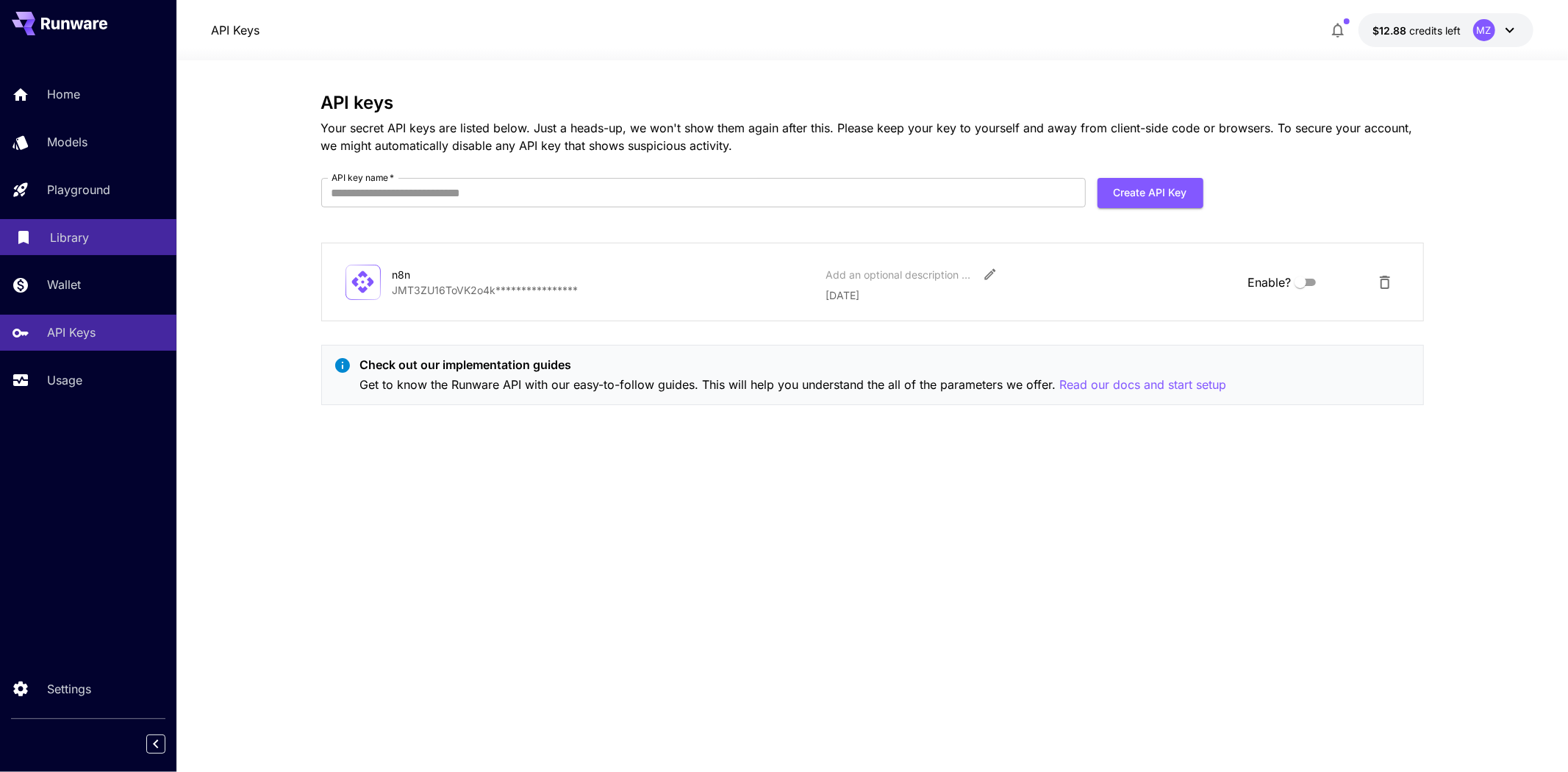
click at [97, 243] on div "Library" at bounding box center [108, 237] width 115 height 18
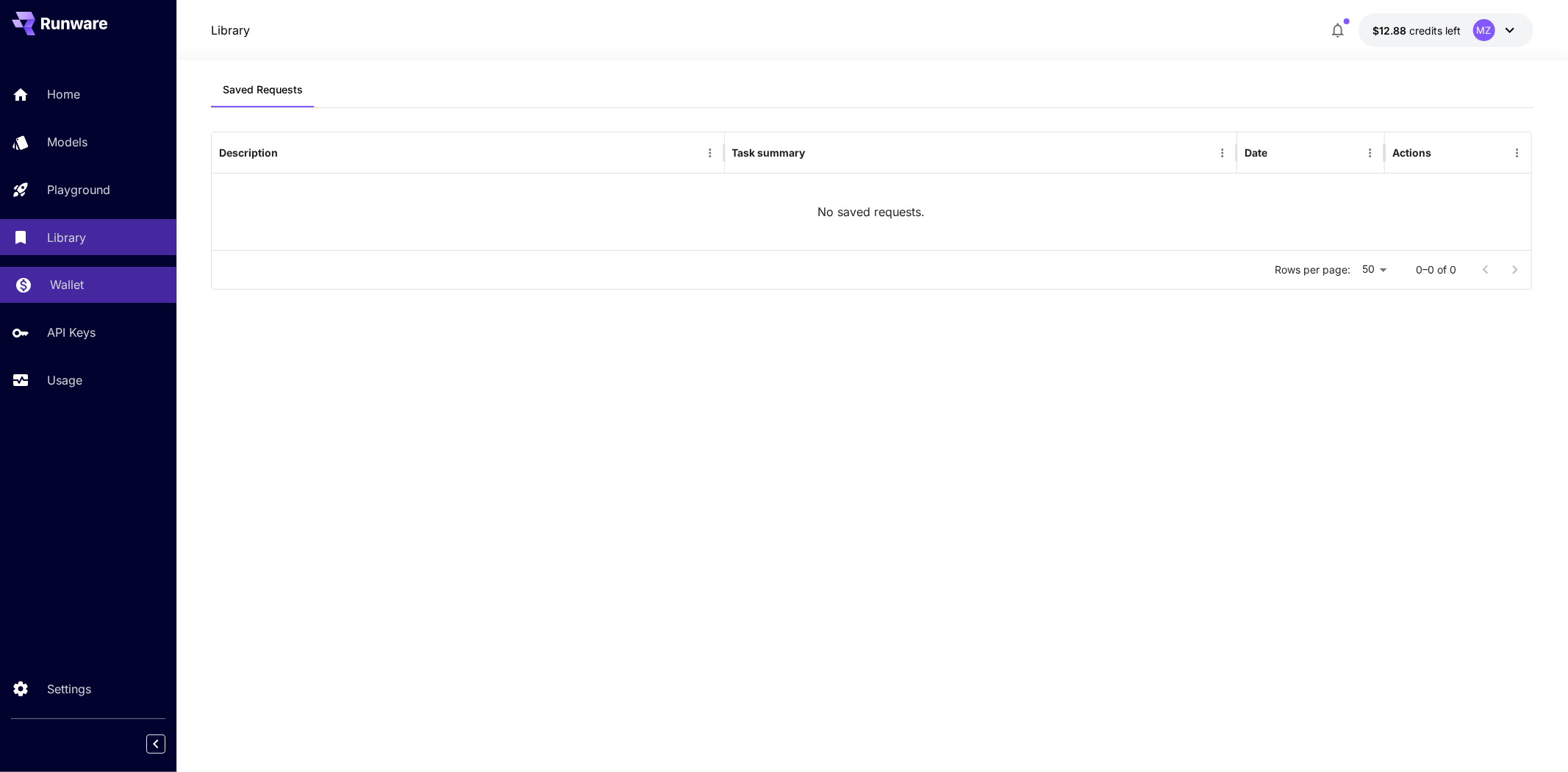
click at [108, 277] on div "Wallet" at bounding box center [108, 284] width 115 height 18
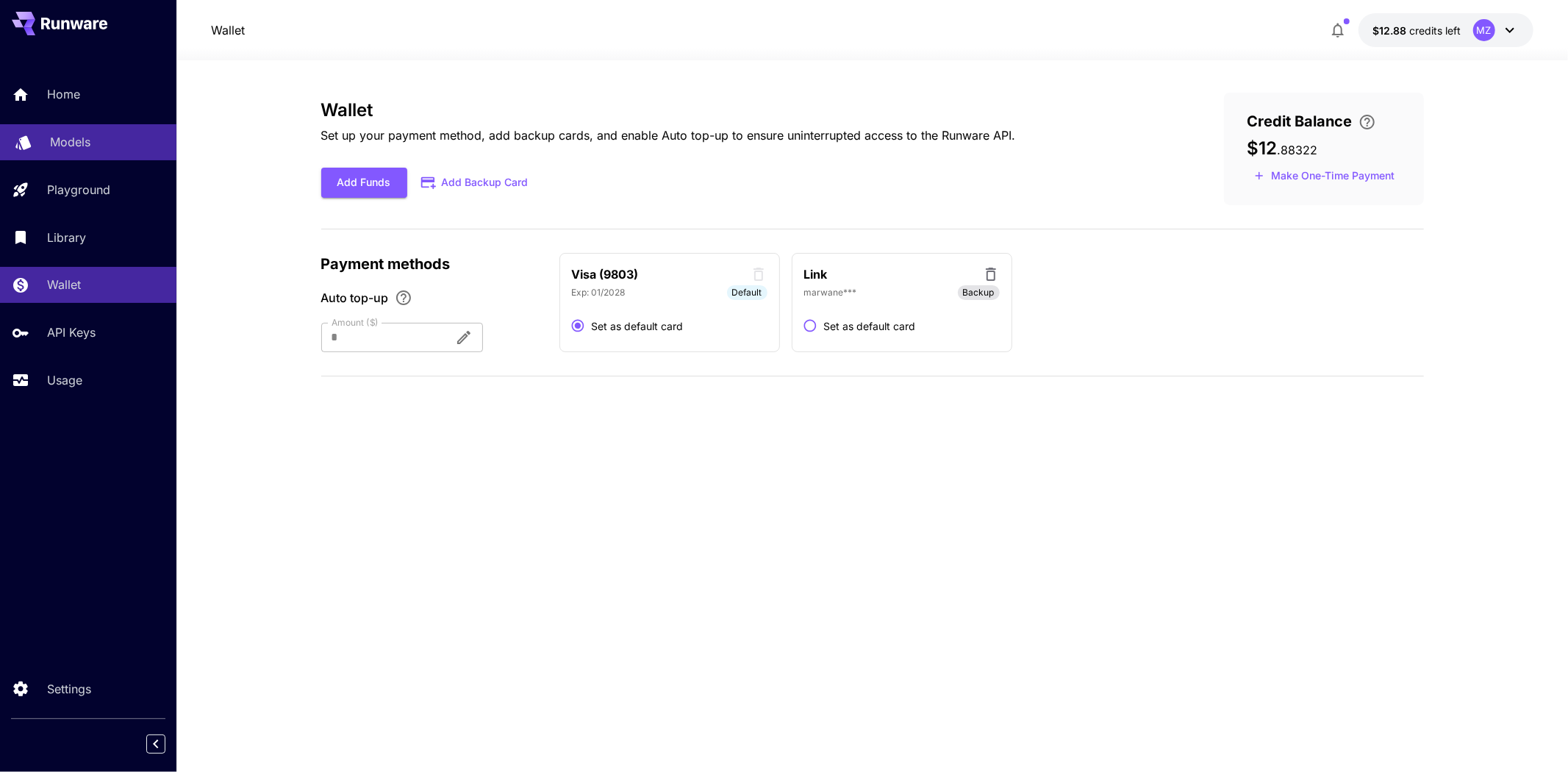
click at [98, 140] on div "Models" at bounding box center [108, 142] width 115 height 18
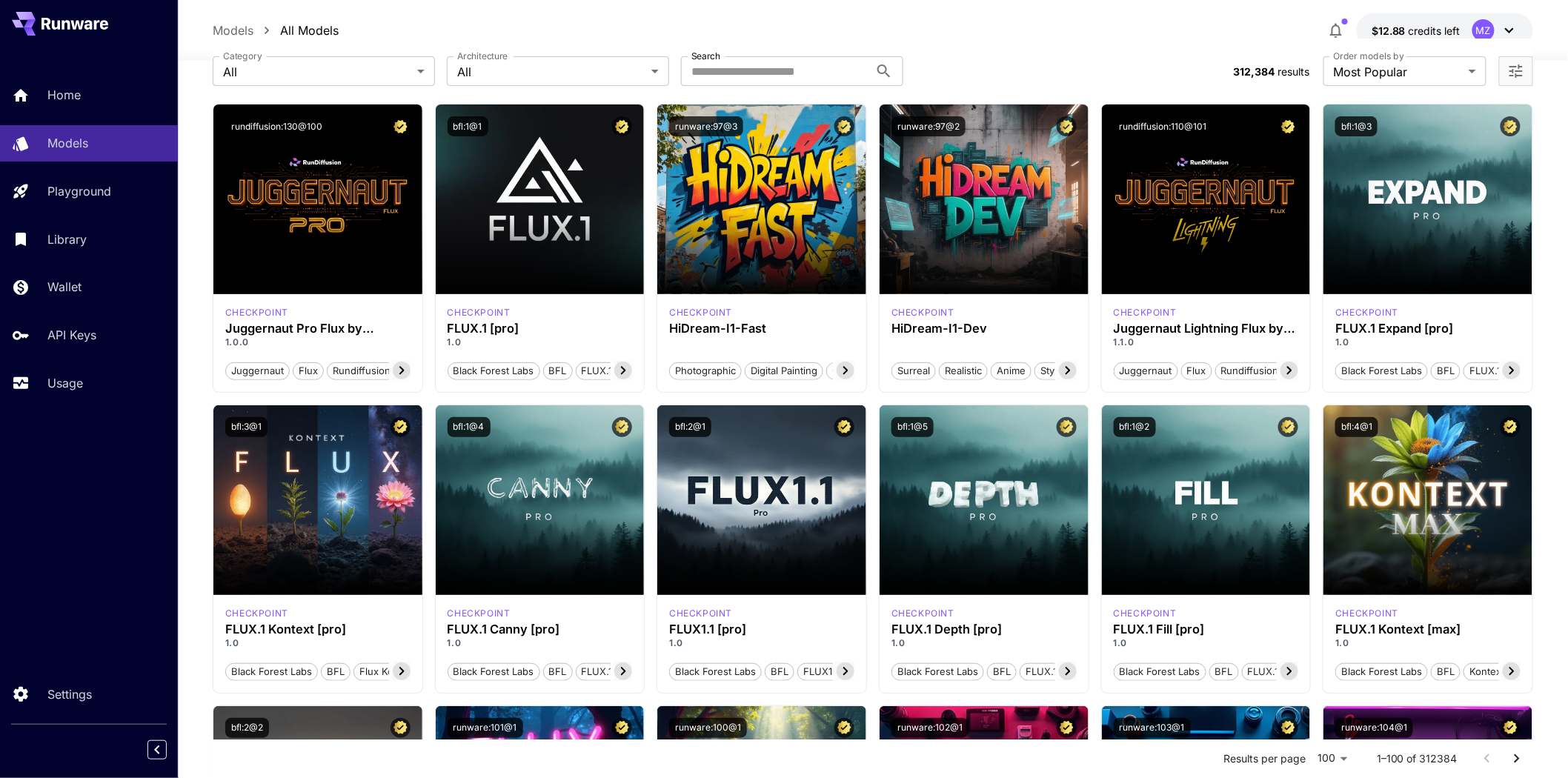
scroll to position [165, 0]
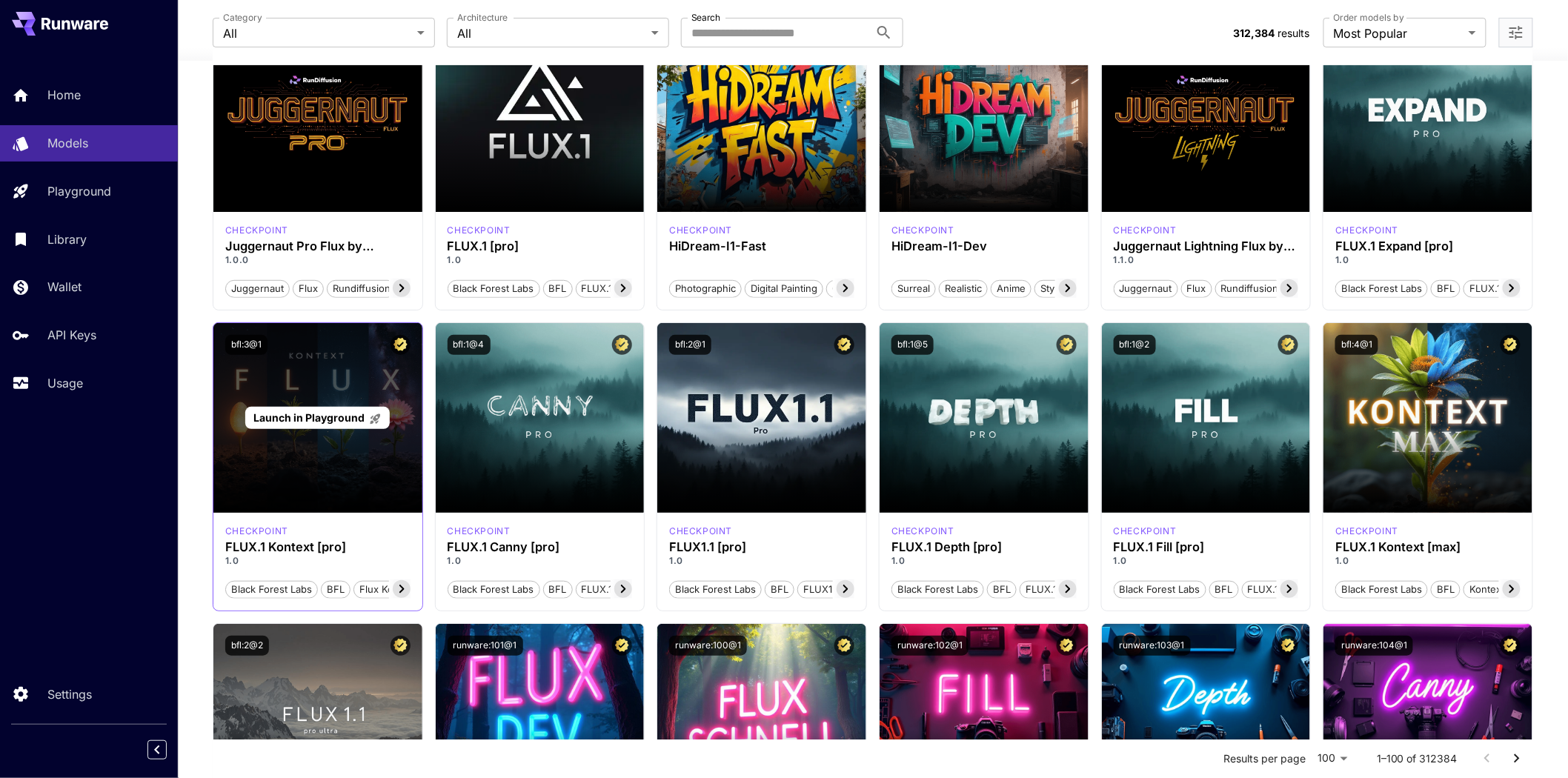
click at [318, 393] on div "Launch in Playground" at bounding box center [318, 417] width 209 height 190
click at [318, 415] on span "Launch in Playground" at bounding box center [309, 417] width 111 height 12
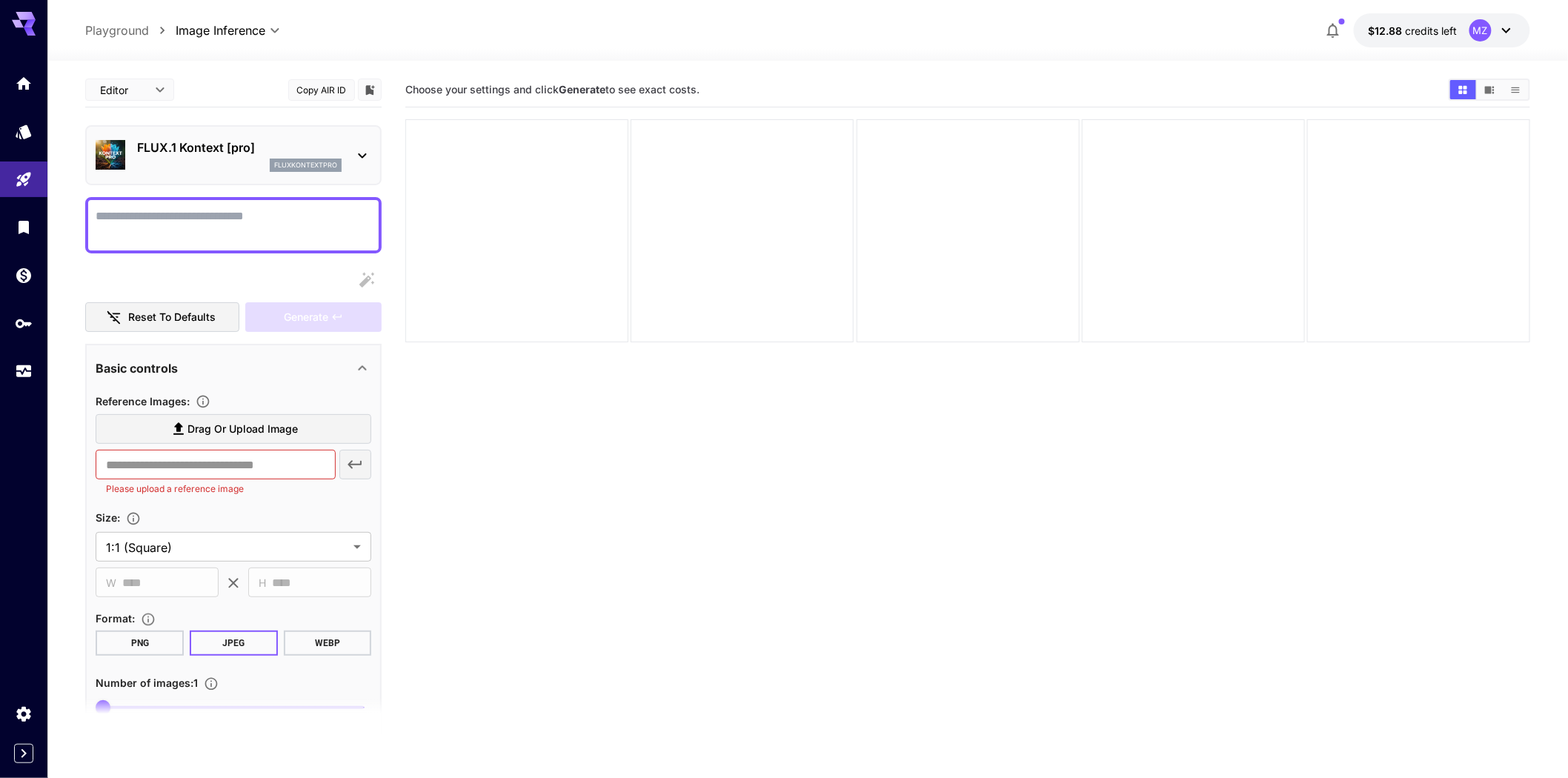
click at [135, 86] on body "**********" at bounding box center [784, 447] width 1568 height 895
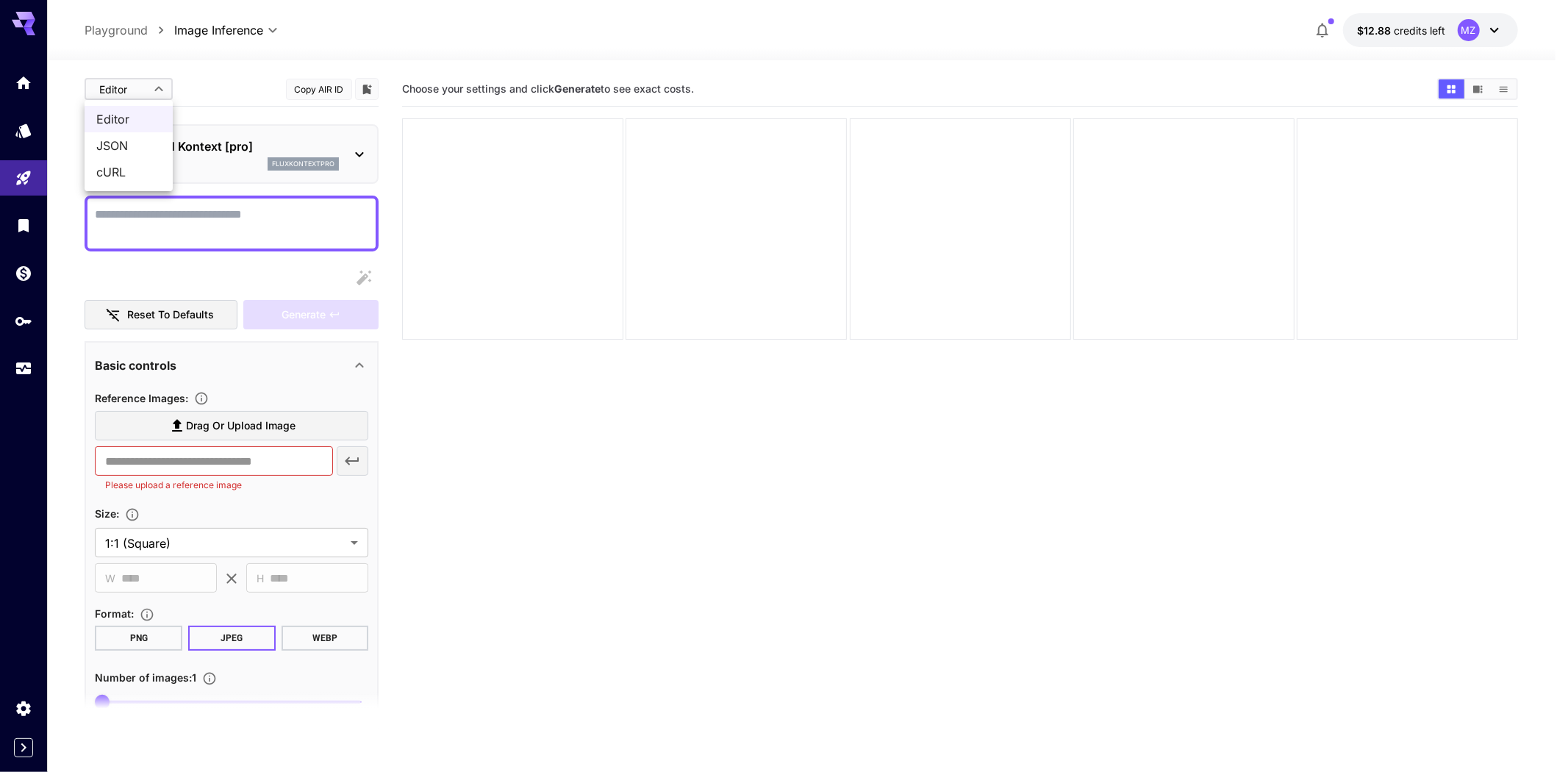
click at [134, 85] on div at bounding box center [784, 386] width 1568 height 772
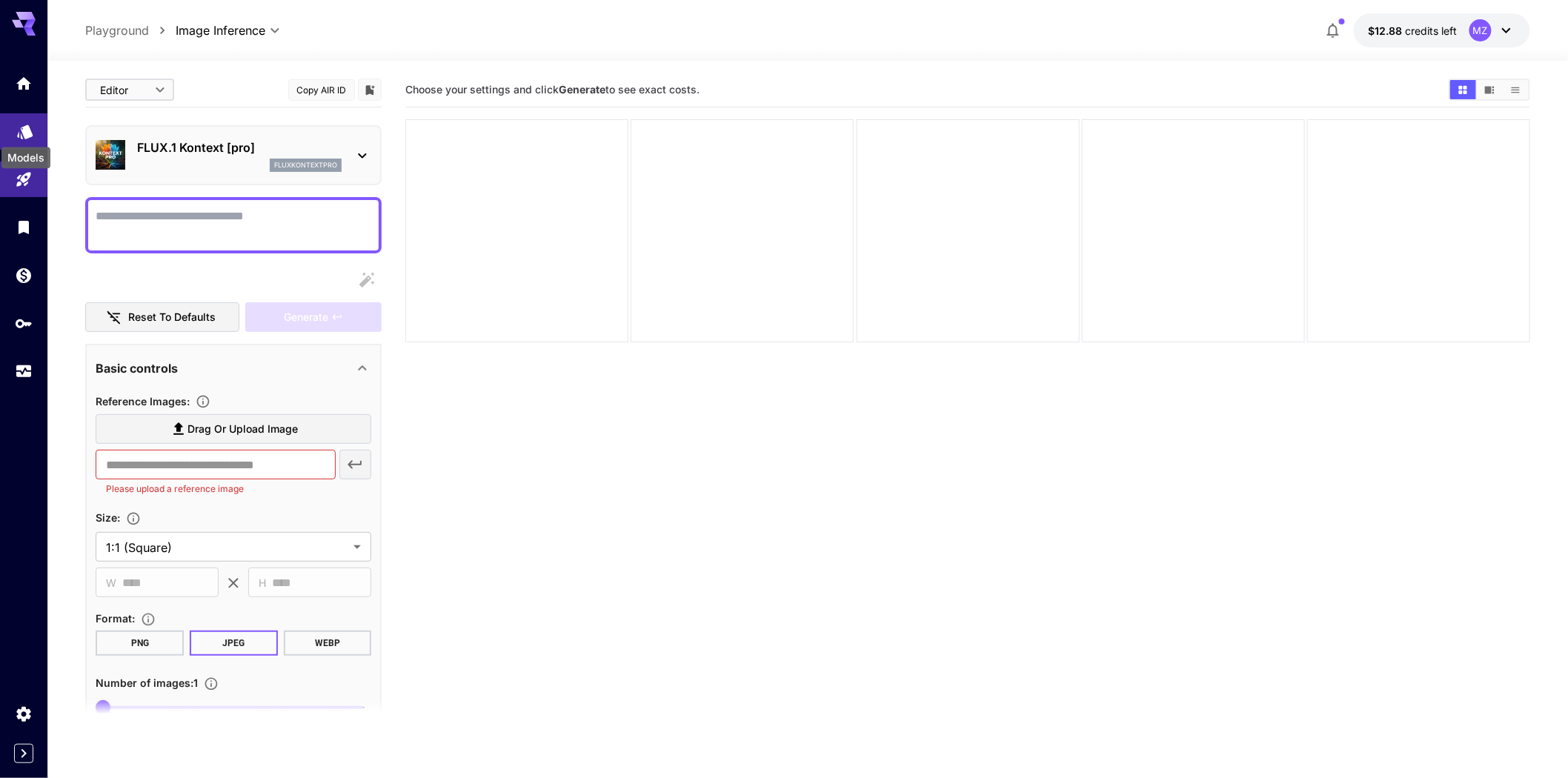
click at [19, 127] on icon "Models" at bounding box center [25, 127] width 18 height 18
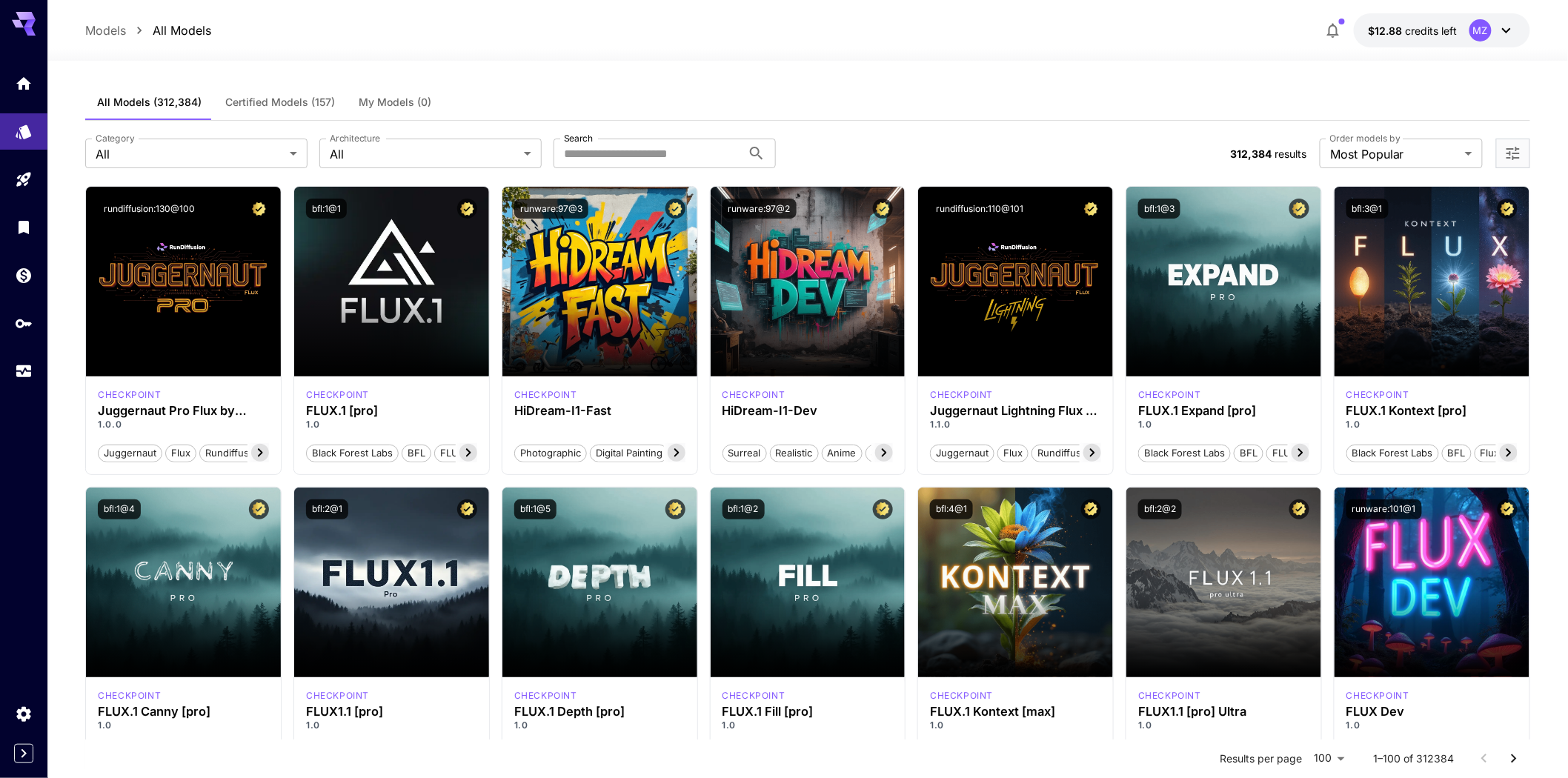
click at [315, 107] on span "Certified Models (157)" at bounding box center [280, 101] width 110 height 13
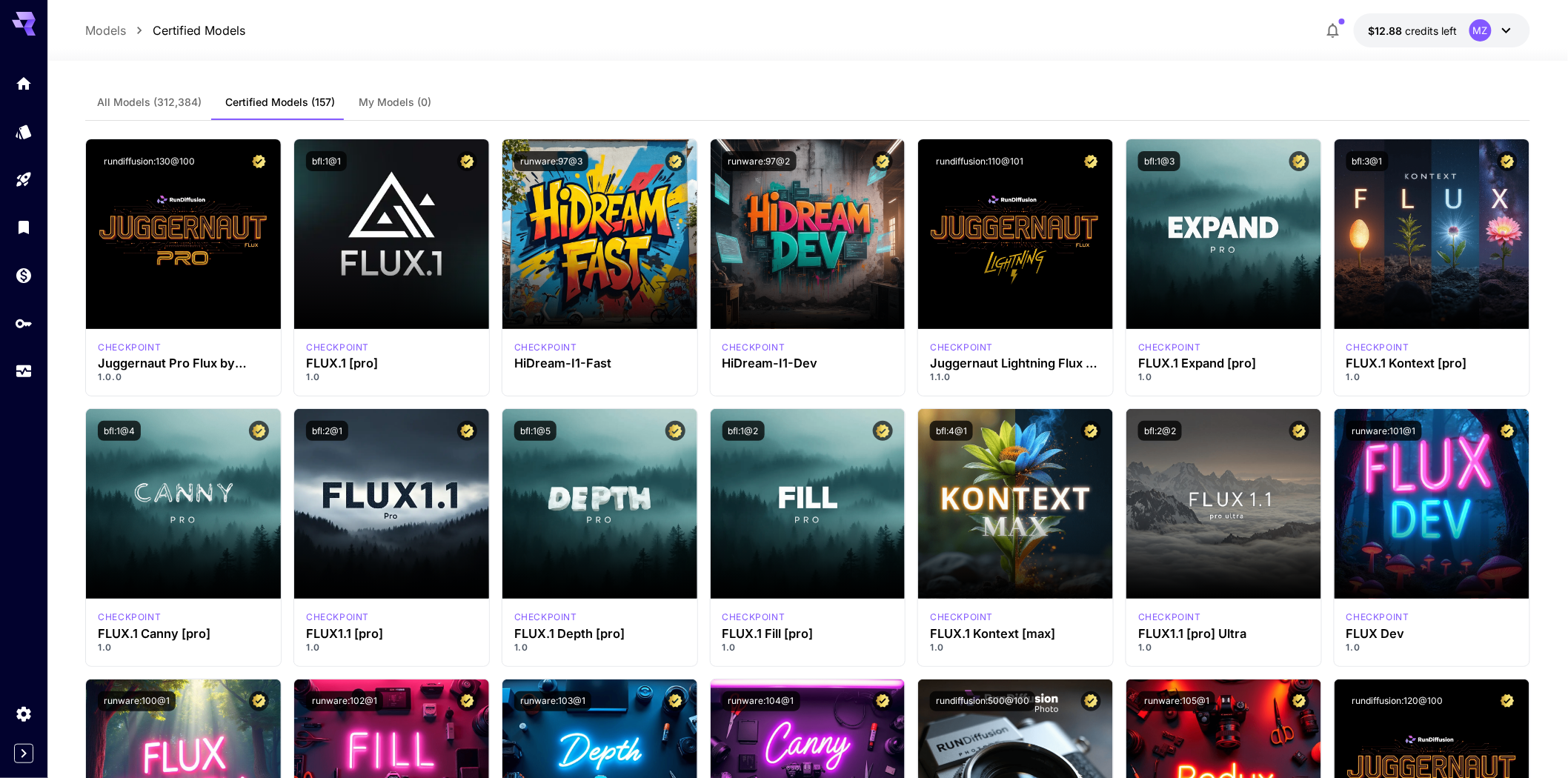
click at [168, 111] on button "All Models (312,384)" at bounding box center [149, 102] width 128 height 36
